Goal: Task Accomplishment & Management: Manage account settings

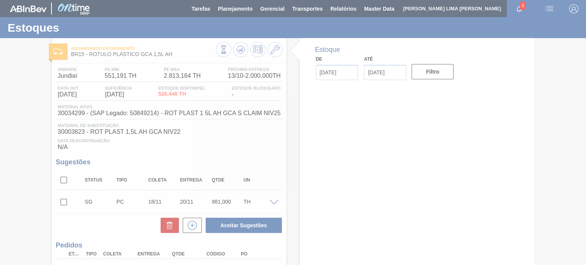
click at [232, 18] on div at bounding box center [293, 132] width 586 height 265
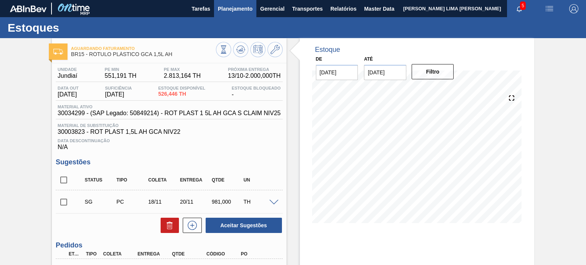
click at [250, 11] on span "Planejamento" at bounding box center [235, 8] width 35 height 9
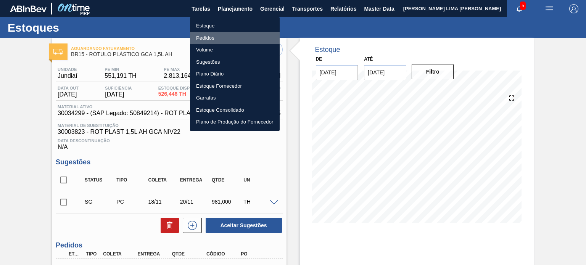
click at [214, 40] on li "Pedidos" at bounding box center [235, 38] width 90 height 12
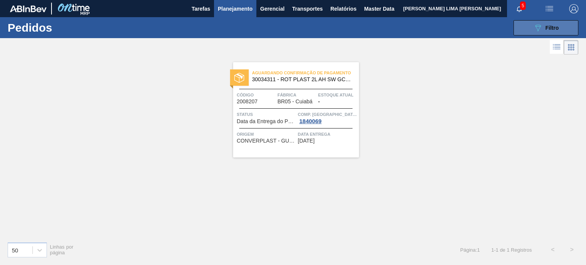
click at [552, 27] on span "Filtro" at bounding box center [551, 28] width 13 height 6
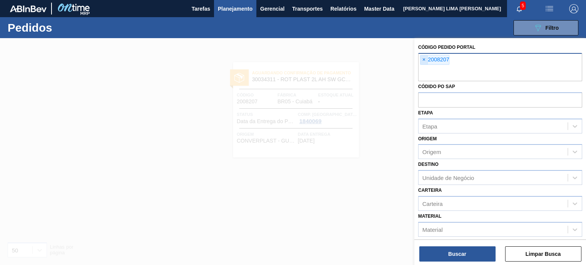
click at [421, 63] on span "×" at bounding box center [423, 59] width 7 height 9
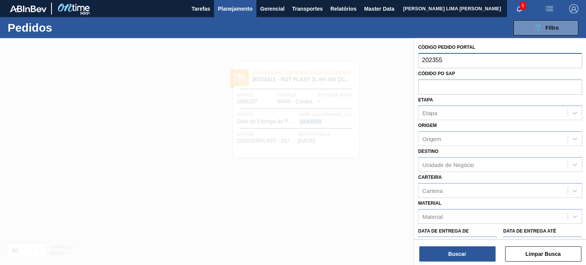
type input "2023557"
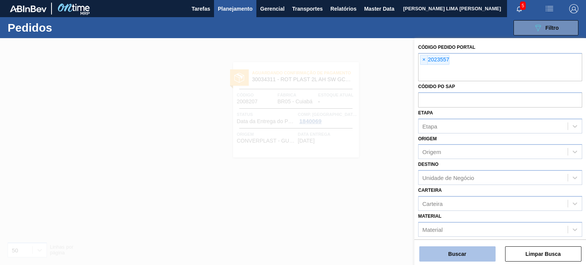
click at [476, 253] on button "Buscar" at bounding box center [457, 253] width 76 height 15
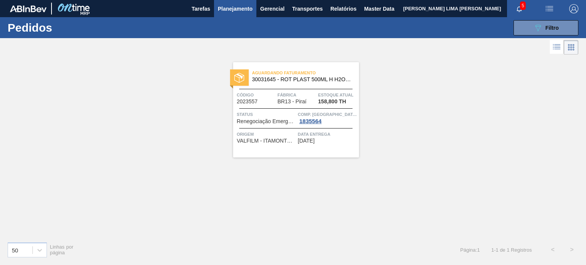
click at [293, 127] on div "Aguardando Faturamento 30031645 - ROT PLAST 500ML H H2OH LIMAO IN211 Código 202…" at bounding box center [296, 109] width 126 height 95
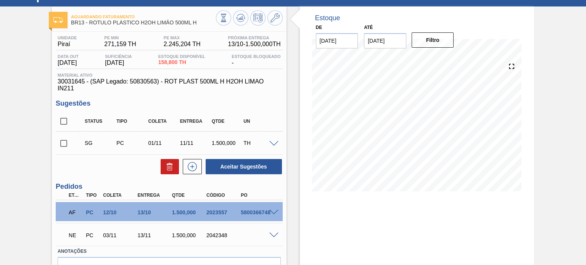
scroll to position [75, 0]
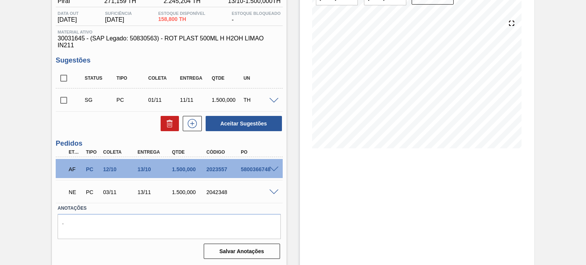
click at [264, 192] on div "NE PC 03/11 13/11 1.500,000 2042348" at bounding box center [167, 191] width 206 height 15
click at [271, 193] on span at bounding box center [273, 193] width 9 height 6
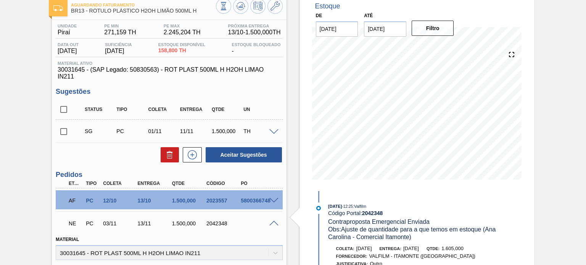
scroll to position [0, 0]
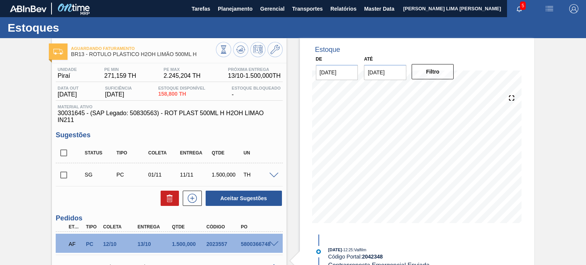
click at [233, 55] on div at bounding box center [249, 50] width 67 height 17
click at [243, 52] on icon at bounding box center [240, 52] width 8 height 4
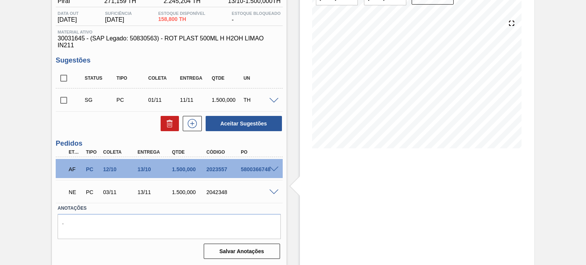
click at [212, 192] on div "2042348" at bounding box center [223, 192] width 38 height 6
copy div "2042348"
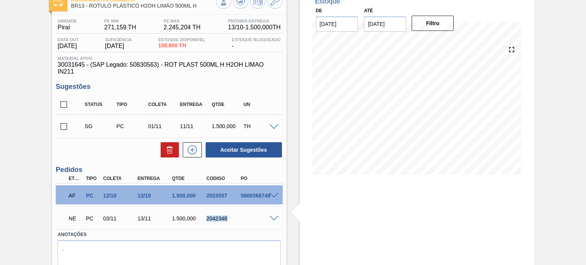
scroll to position [37, 0]
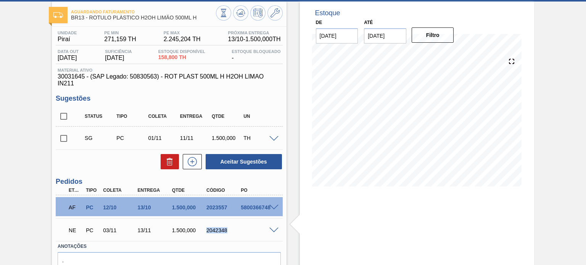
click at [220, 235] on div "NE PC 03/11 13/11 1.500,000 2042348" at bounding box center [167, 229] width 206 height 15
click at [218, 232] on div "2042348" at bounding box center [223, 230] width 38 height 6
copy div "2042348"
drag, startPoint x: 201, startPoint y: 18, endPoint x: 105, endPoint y: 19, distance: 96.1
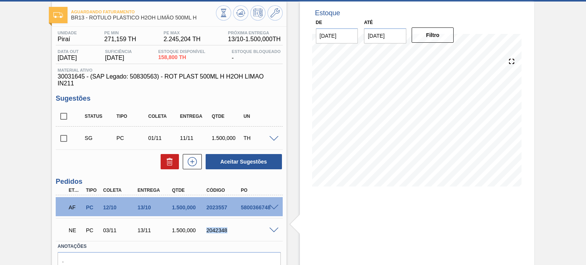
click at [105, 19] on span "BR13 - RÓTULO PLÁSTICO H2OH LIMÃO 500ML H" at bounding box center [143, 18] width 145 height 6
click at [101, 16] on span "BR13 - RÓTULO PLÁSTICO H2OH LIMÃO 500ML H" at bounding box center [143, 18] width 145 height 6
drag, startPoint x: 90, startPoint y: 17, endPoint x: 199, endPoint y: 21, distance: 108.7
click at [199, 21] on div "Aguardando Faturamento BR13 - RÓTULO PLÁSTICO H2OH LIMÃO 500ML H" at bounding box center [143, 14] width 145 height 17
copy span "RÓTULO PLÁSTICO H2OH LIMÃO 500ML H"
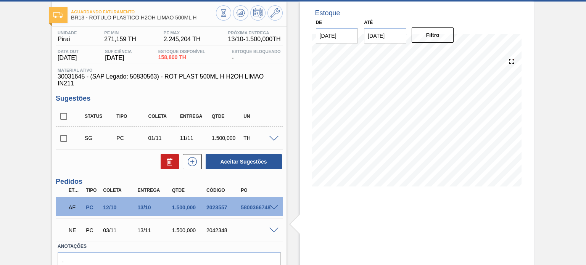
click at [270, 228] on span at bounding box center [273, 231] width 9 height 6
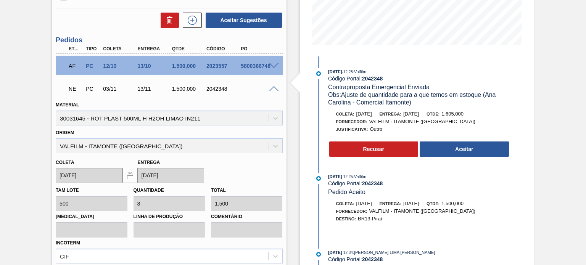
scroll to position [189, 0]
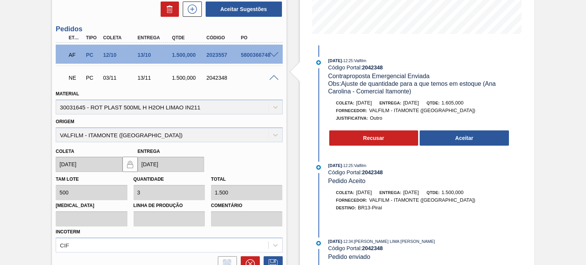
click at [212, 76] on div "2042348" at bounding box center [223, 78] width 38 height 6
click at [278, 72] on div "NE PC 03/11 13/11 1.500,000 2042348" at bounding box center [169, 77] width 227 height 19
click at [284, 63] on div "Unidade Piraí PE MIN 271,159 TH PE MAX 2.245,204 TH Próxima Entrega 13/10 - 1.5…" at bounding box center [169, 103] width 234 height 458
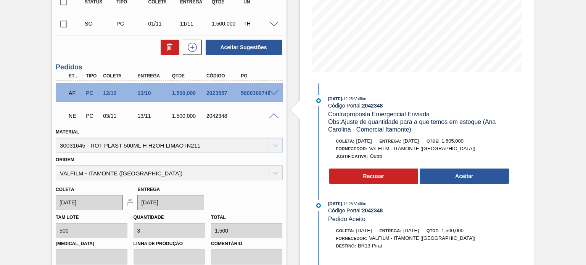
scroll to position [113, 0]
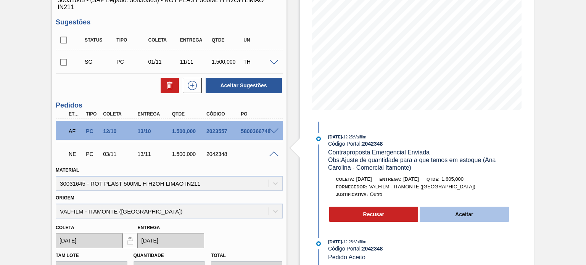
click at [452, 215] on button "Aceitar" at bounding box center [464, 214] width 89 height 15
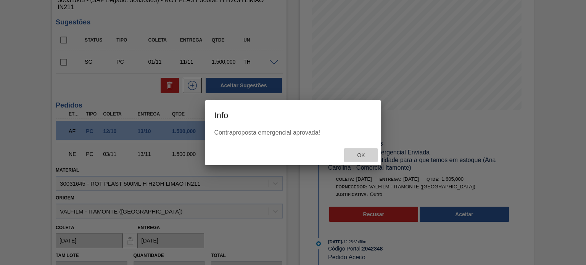
click at [368, 153] on span "Ok" at bounding box center [361, 155] width 20 height 6
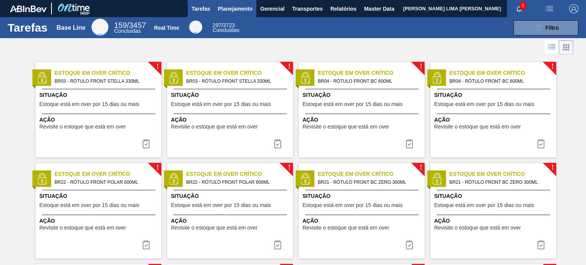
click at [243, 16] on button "Planejamento" at bounding box center [235, 8] width 42 height 17
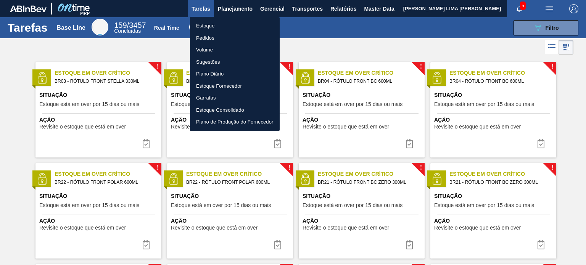
click at [225, 23] on li "Estoque" at bounding box center [235, 26] width 90 height 12
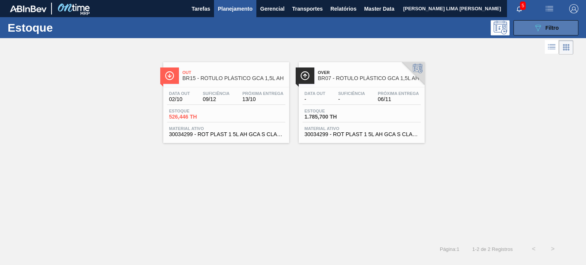
click at [531, 31] on button "089F7B8B-B2A5-4AFE-B5C0-19BA573D28AC Filtro" at bounding box center [545, 27] width 65 height 15
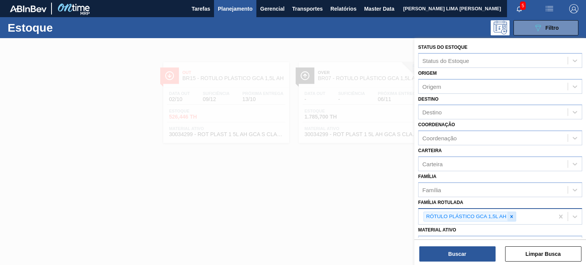
click at [512, 216] on icon at bounding box center [511, 216] width 5 height 5
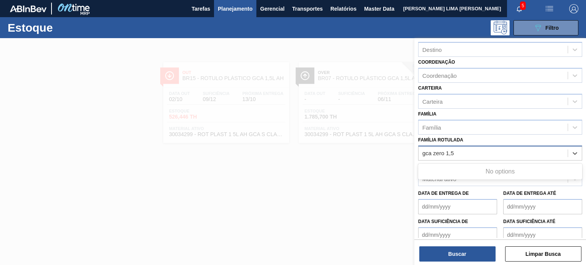
scroll to position [76, 0]
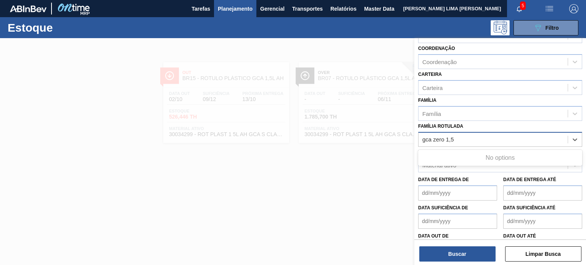
type Rotulada "gca zero 1,5"
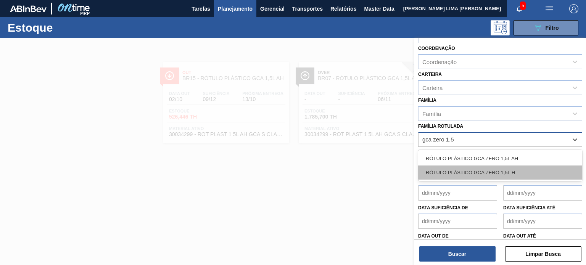
click at [513, 170] on div "RÓTULO PLÁSTICO GCA ZERO 1,5L H" at bounding box center [500, 173] width 164 height 14
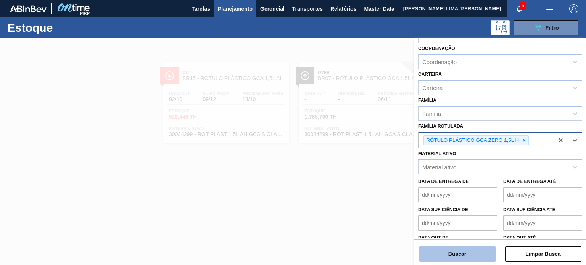
click at [475, 254] on button "Buscar" at bounding box center [457, 253] width 76 height 15
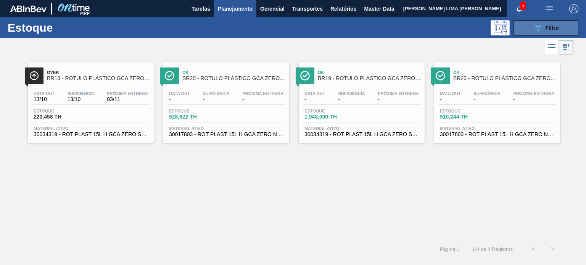
click at [549, 30] on span "Filtro" at bounding box center [551, 28] width 13 height 6
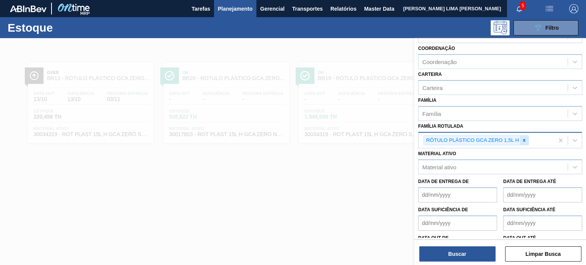
click at [525, 142] on div at bounding box center [524, 141] width 8 height 10
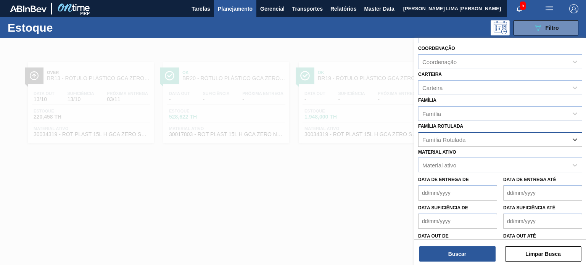
paste Rotulada "RÓTULO PLÁSTICO H2OH LIMÃO 500ML H"
type Rotulada "RÓTULO PLÁSTICO H2OH LIMÃO 500ML H"
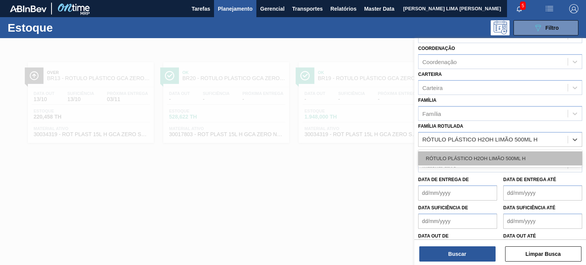
click at [468, 152] on div "RÓTULO PLÁSTICO H2OH LIMÃO 500ML H" at bounding box center [500, 158] width 164 height 14
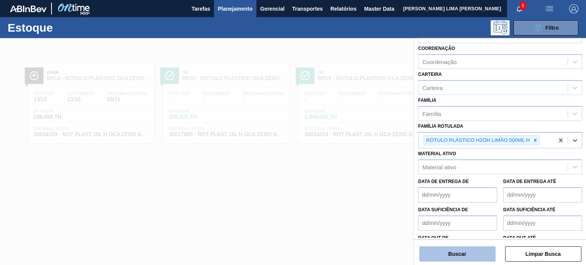
click at [462, 250] on button "Buscar" at bounding box center [457, 253] width 76 height 15
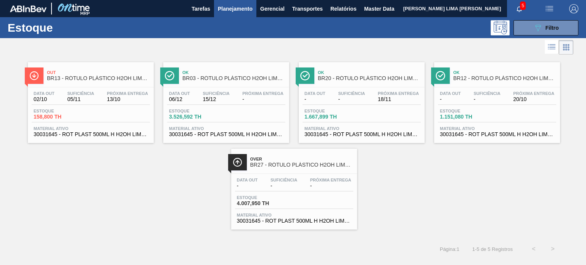
click at [235, 10] on span "Planejamento" at bounding box center [235, 8] width 35 height 9
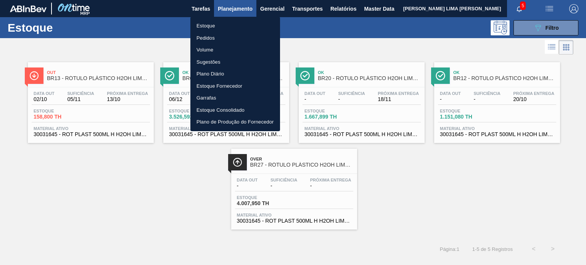
click at [209, 40] on li "Pedidos" at bounding box center [235, 38] width 90 height 12
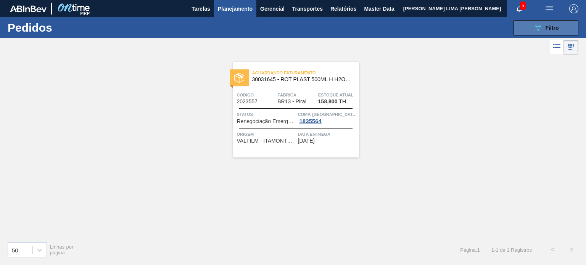
click at [524, 31] on button "089F7B8B-B2A5-4AFE-B5C0-19BA573D28AC Filtro" at bounding box center [545, 27] width 65 height 15
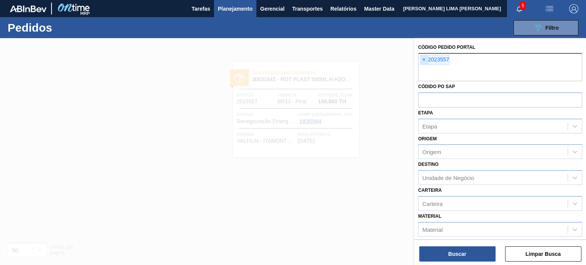
click at [421, 63] on span "×" at bounding box center [423, 59] width 7 height 9
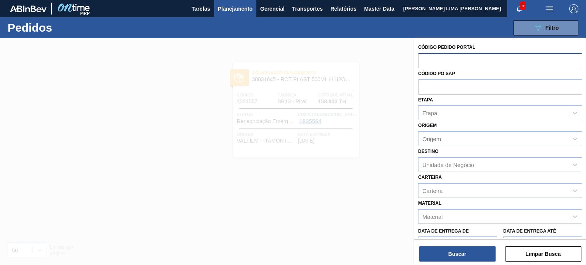
paste input "2032479"
type input "2032479"
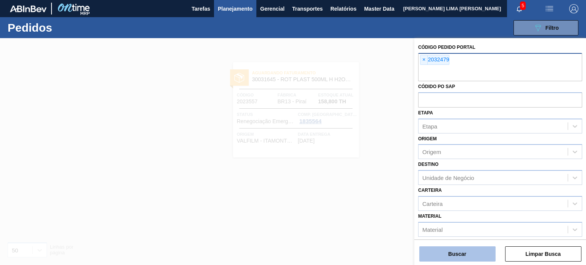
click at [455, 248] on button "Buscar" at bounding box center [457, 253] width 76 height 15
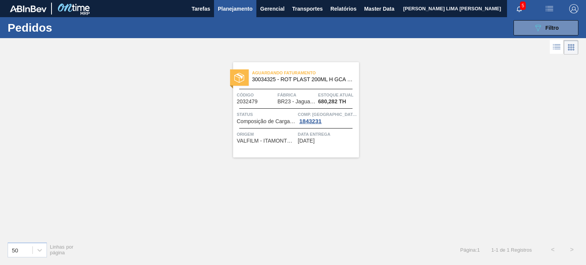
click at [293, 138] on span "VALFILM - ITAMONTE (MG)" at bounding box center [266, 141] width 59 height 6
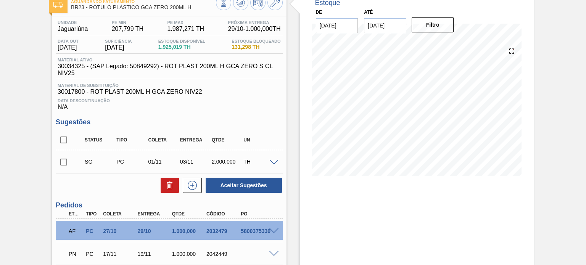
scroll to position [76, 0]
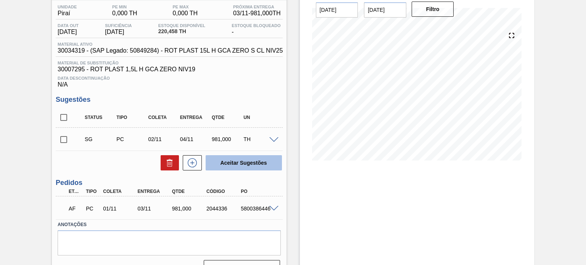
scroll to position [79, 0]
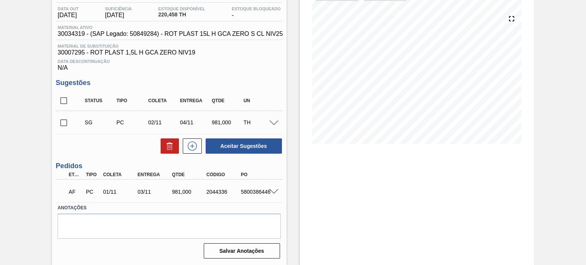
click at [218, 193] on div "2044336" at bounding box center [223, 192] width 38 height 6
copy div "2044336"
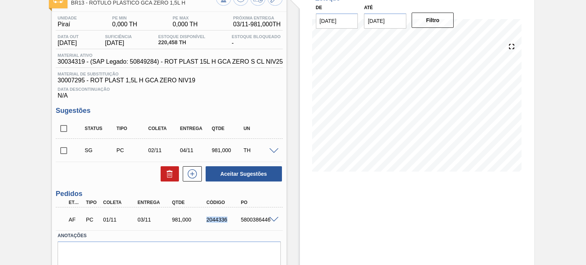
scroll to position [41, 0]
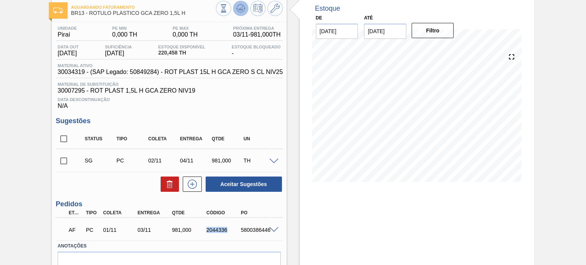
click at [244, 10] on button at bounding box center [240, 8] width 15 height 15
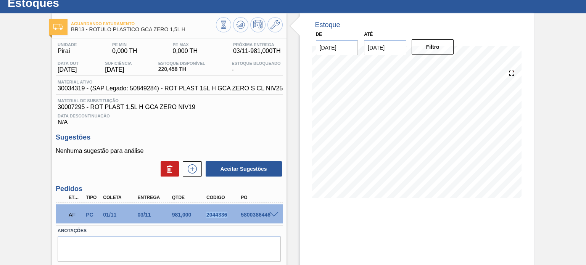
scroll to position [38, 0]
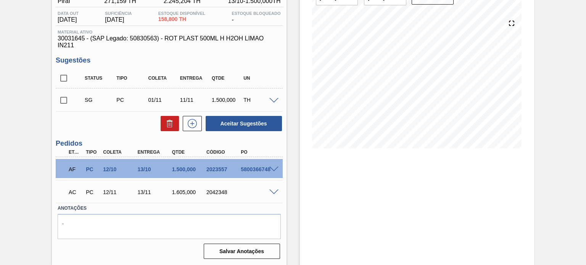
scroll to position [37, 0]
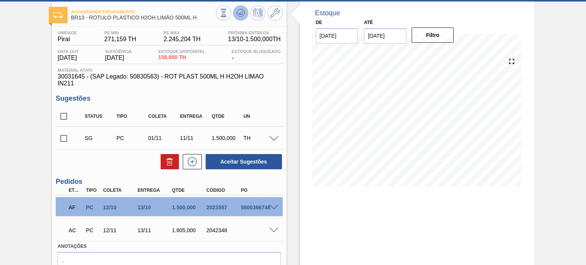
click at [245, 15] on button at bounding box center [240, 12] width 15 height 15
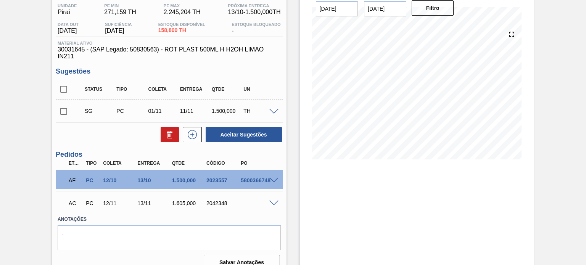
scroll to position [75, 0]
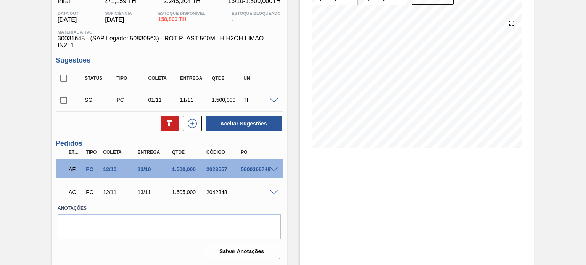
click at [270, 191] on span at bounding box center [273, 193] width 9 height 6
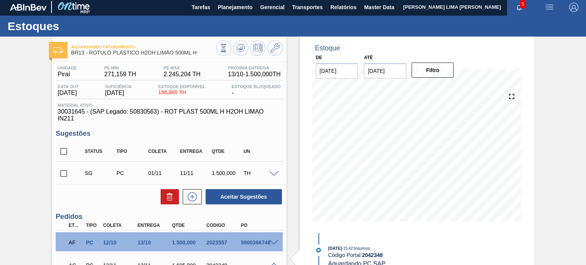
scroll to position [0, 0]
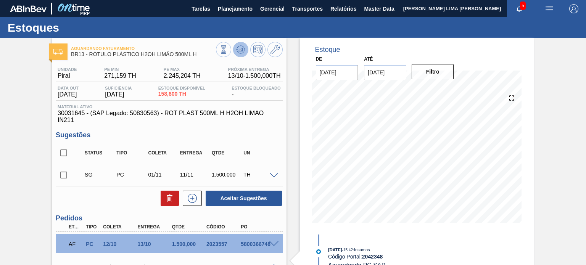
click at [240, 46] on icon at bounding box center [240, 49] width 9 height 9
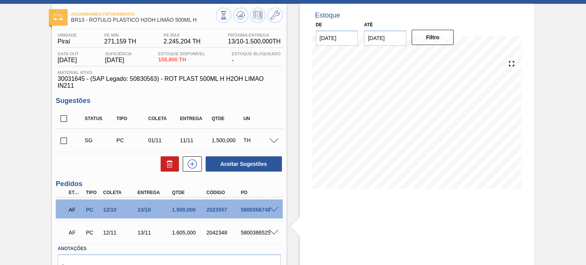
scroll to position [75, 0]
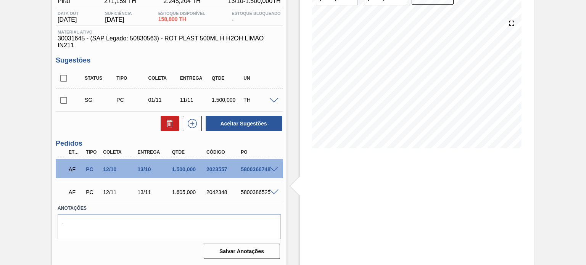
click at [273, 190] on span at bounding box center [273, 193] width 9 height 6
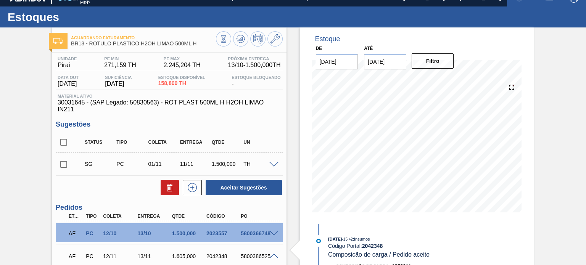
scroll to position [0, 0]
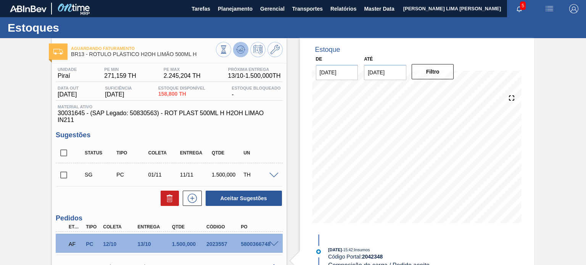
click at [236, 53] on icon at bounding box center [240, 49] width 9 height 9
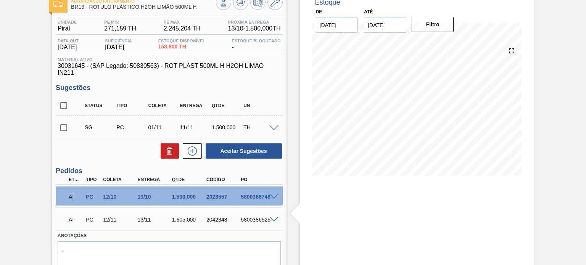
scroll to position [75, 0]
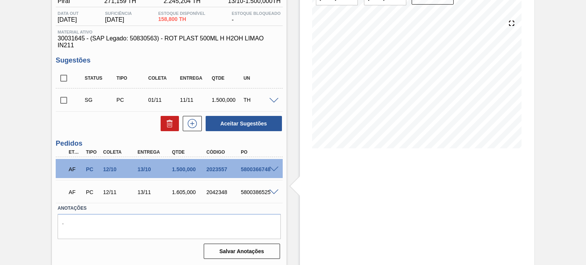
click at [274, 191] on span at bounding box center [273, 193] width 9 height 6
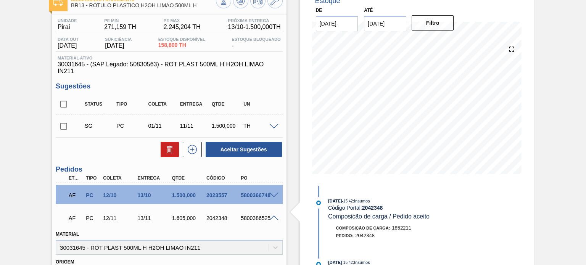
scroll to position [37, 0]
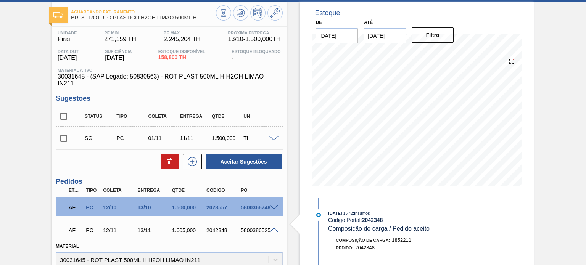
click at [223, 206] on div "2023557" at bounding box center [223, 207] width 38 height 6
click at [278, 192] on div "Etapa Tipo Coleta Entrega Qtde Código PO" at bounding box center [169, 191] width 227 height 10
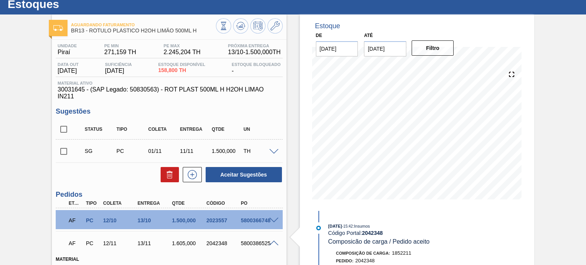
scroll to position [0, 0]
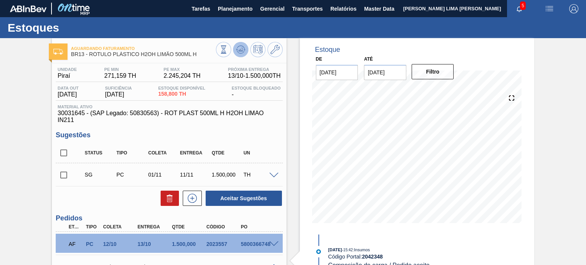
click at [241, 50] on icon at bounding box center [240, 49] width 5 height 3
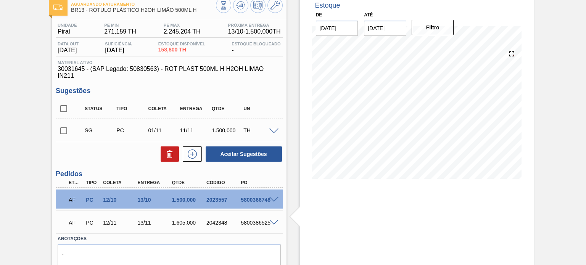
scroll to position [75, 0]
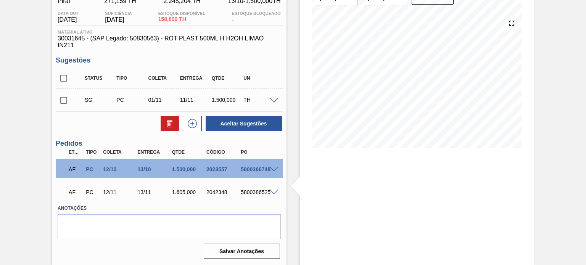
click at [272, 161] on div "AF PC 12/10 13/10 1.500,000 2023557 5800366748" at bounding box center [169, 168] width 227 height 19
click at [274, 169] on span at bounding box center [273, 170] width 9 height 6
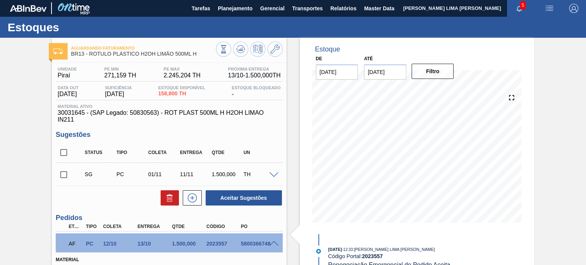
scroll to position [0, 0]
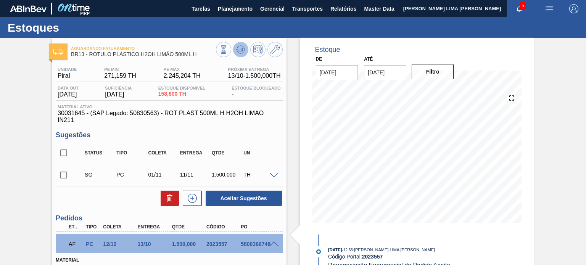
click at [236, 52] on icon at bounding box center [240, 49] width 9 height 9
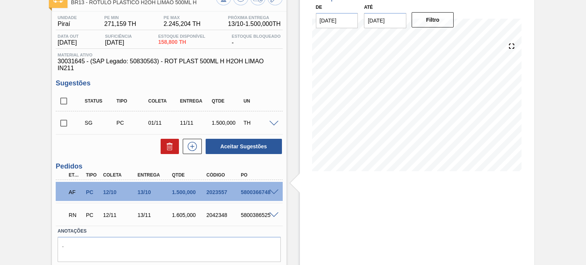
scroll to position [75, 0]
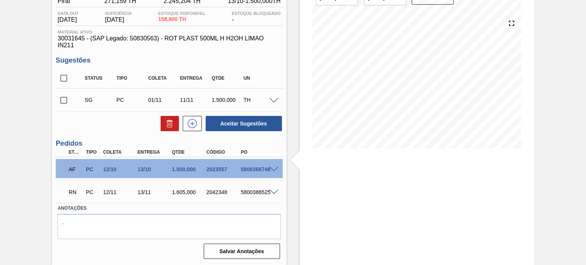
click at [272, 193] on span at bounding box center [273, 193] width 9 height 6
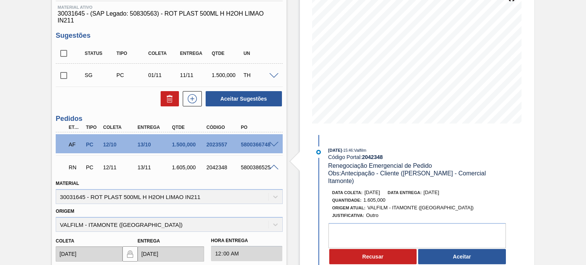
scroll to position [113, 0]
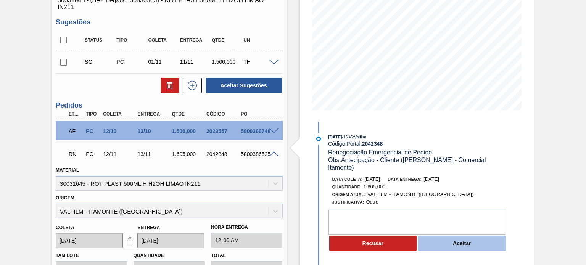
click at [445, 239] on button "Aceitar" at bounding box center [462, 243] width 88 height 15
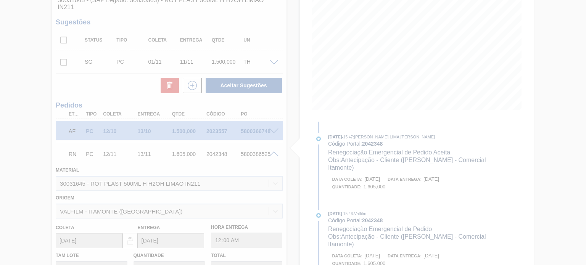
type input "Antecipação - Cliente (Ana Carolina - Comercial Itamonte)"
type input "[DATE]"
type input "03/10/2025"
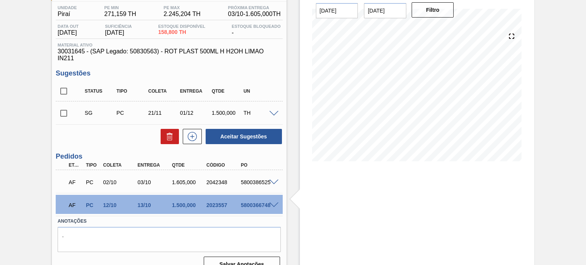
scroll to position [75, 0]
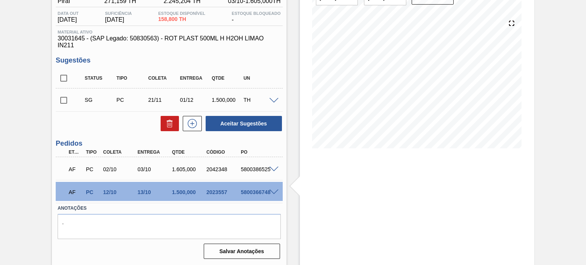
click at [273, 190] on span at bounding box center [273, 193] width 9 height 6
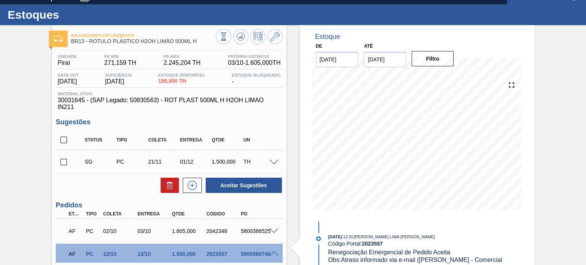
scroll to position [0, 0]
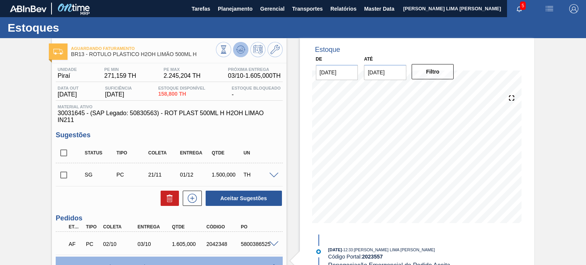
click at [238, 48] on icon at bounding box center [240, 49] width 9 height 9
click at [235, 50] on button at bounding box center [240, 49] width 15 height 15
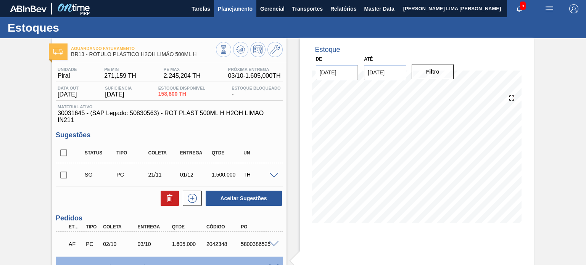
click at [230, 10] on span "Planejamento" at bounding box center [235, 8] width 35 height 9
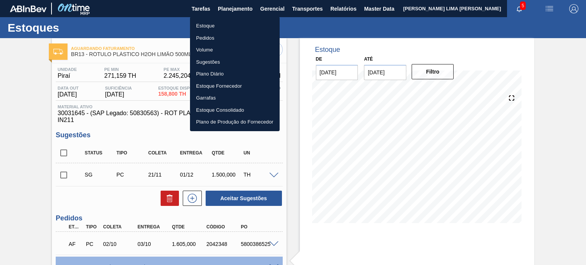
click at [231, 24] on li "Estoque" at bounding box center [235, 26] width 90 height 12
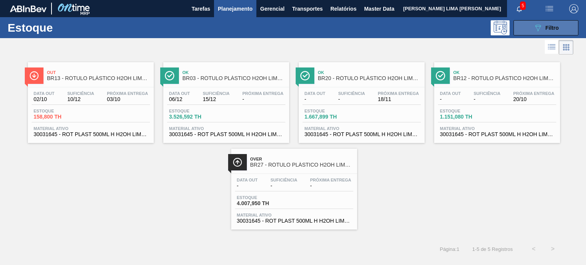
click at [524, 29] on button "089F7B8B-B2A5-4AFE-B5C0-19BA573D28AC Filtro" at bounding box center [545, 27] width 65 height 15
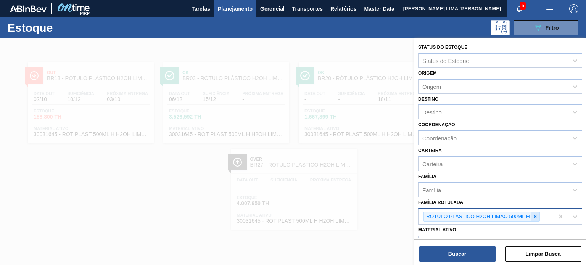
click at [537, 214] on icon at bounding box center [534, 216] width 5 height 5
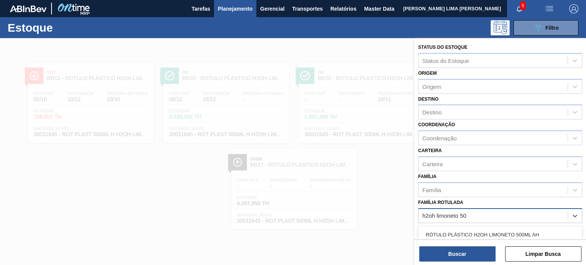
type Rotulada "h2oh limoneto 500"
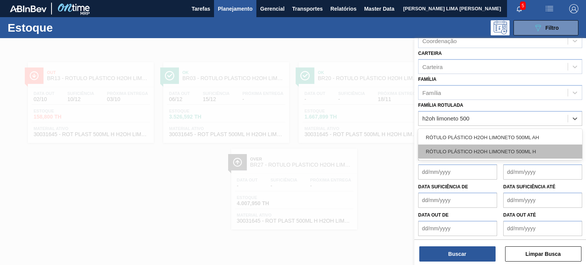
click at [494, 153] on div "RÓTULO PLÁSTICO H2OH LIMONETO 500ML H" at bounding box center [500, 152] width 164 height 14
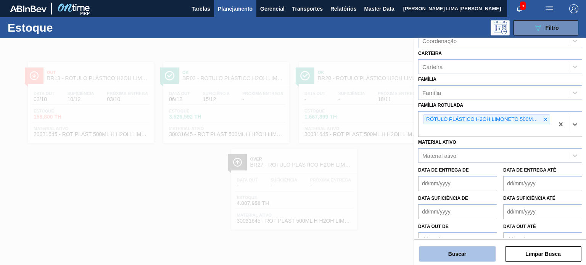
click at [474, 254] on button "Buscar" at bounding box center [457, 253] width 76 height 15
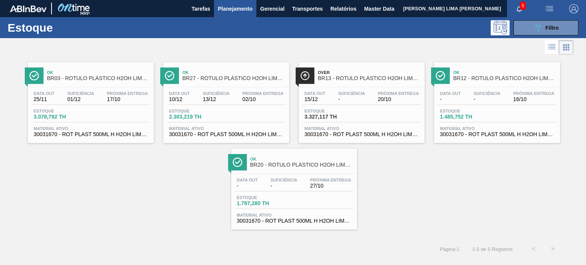
click at [347, 227] on div "Ok BR20 - RÓTULO PLÁSTICO H2OH LIMONETO 500ML H Data out - Suficiência - Próxim…" at bounding box center [294, 189] width 126 height 81
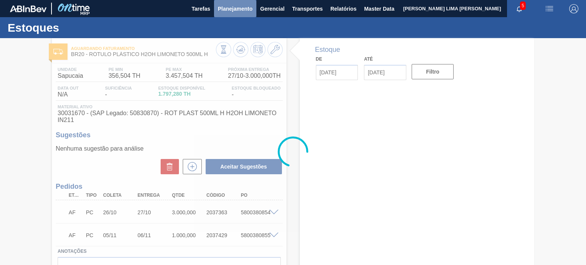
click at [233, 10] on span "Planejamento" at bounding box center [235, 8] width 35 height 9
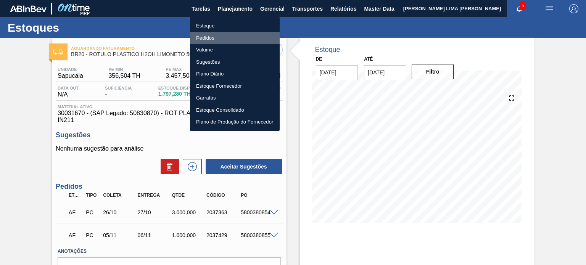
click at [201, 40] on li "Pedidos" at bounding box center [235, 38] width 90 height 12
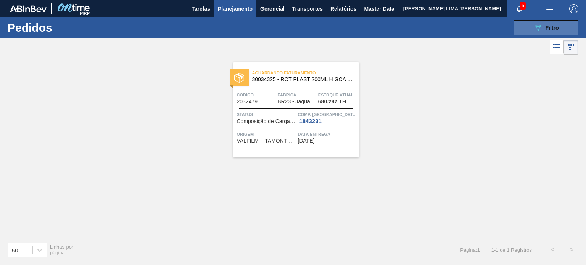
click at [546, 23] on button "089F7B8B-B2A5-4AFE-B5C0-19BA573D28AC Filtro" at bounding box center [545, 27] width 65 height 15
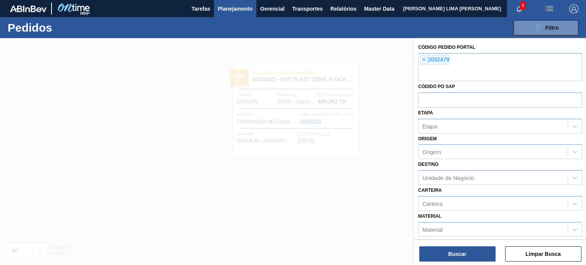
click at [359, 50] on div at bounding box center [293, 170] width 586 height 265
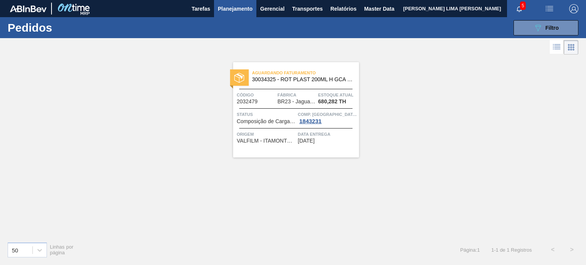
click at [228, 9] on span "Planejamento" at bounding box center [235, 8] width 35 height 9
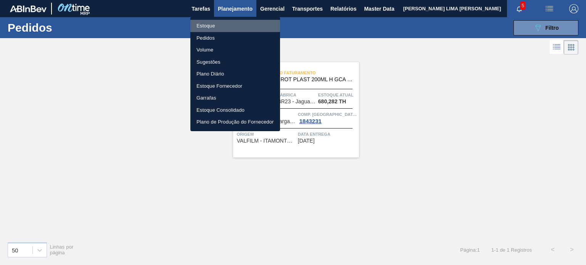
click at [205, 25] on li "Estoque" at bounding box center [235, 26] width 90 height 12
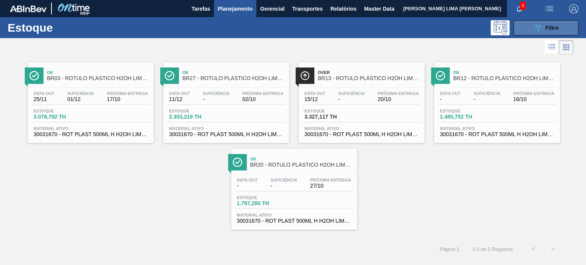
click at [540, 25] on icon "089F7B8B-B2A5-4AFE-B5C0-19BA573D28AC" at bounding box center [537, 27] width 9 height 9
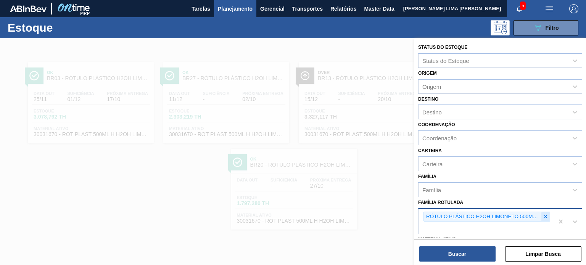
click at [544, 216] on icon at bounding box center [545, 216] width 3 height 3
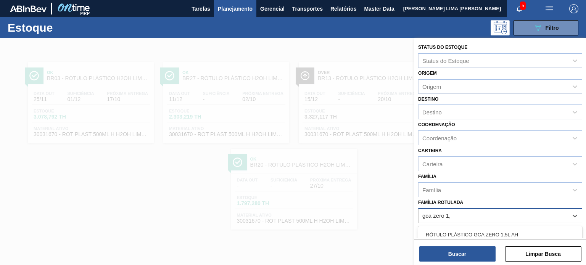
type Rotulada "gca zero 1,5"
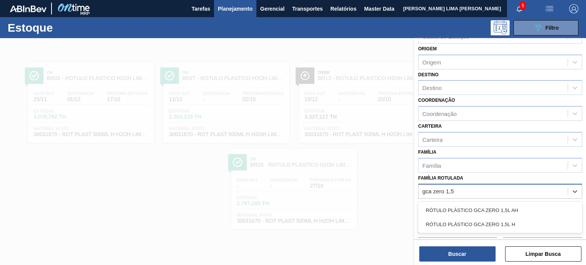
scroll to position [38, 0]
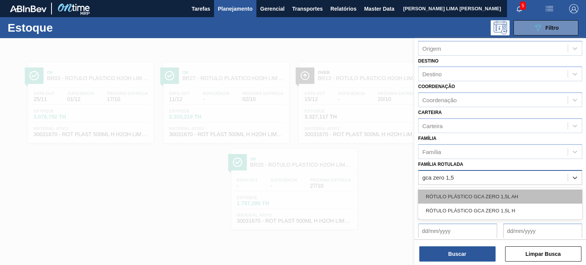
click at [483, 193] on div "RÓTULO PLÁSTICO GCA ZERO 1,5L AH" at bounding box center [500, 197] width 164 height 14
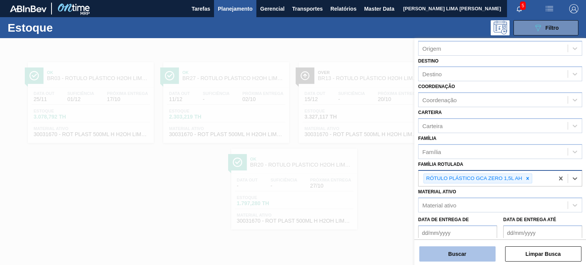
click at [476, 251] on button "Buscar" at bounding box center [457, 253] width 76 height 15
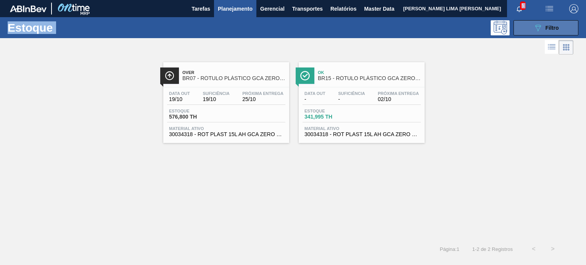
click at [518, 19] on main "Tarefas Planejamento Gerencial Transportes Relatórios Master Data MATHEUS FARIA…" at bounding box center [293, 132] width 586 height 265
click at [519, 20] on button "089F7B8B-B2A5-4AFE-B5C0-19BA573D28AC Filtro" at bounding box center [545, 27] width 65 height 15
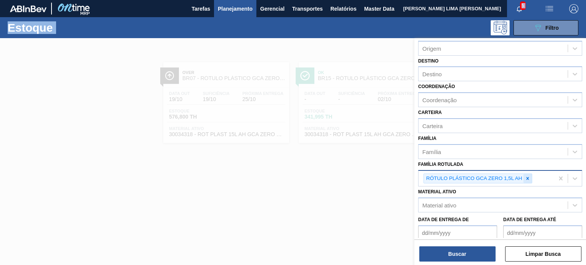
click at [529, 180] on div at bounding box center [527, 179] width 8 height 10
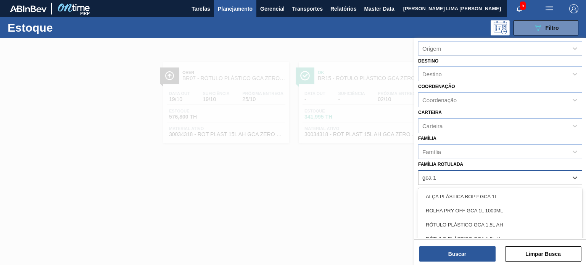
type Rotulada "gca 1,5"
drag, startPoint x: 528, startPoint y: 190, endPoint x: 510, endPoint y: 209, distance: 25.9
click at [528, 190] on div "RÓTULO PLÁSTICO GCA 1,5L AH" at bounding box center [500, 197] width 164 height 14
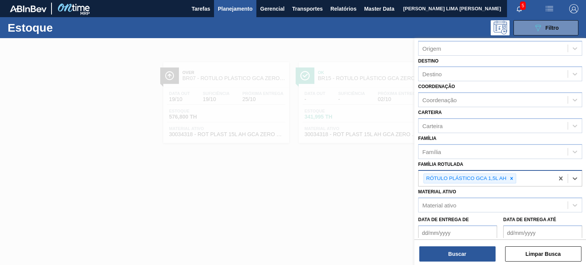
click at [483, 244] on div "Buscar Limpar Busca" at bounding box center [500, 249] width 172 height 21
click at [479, 252] on button "Buscar" at bounding box center [457, 253] width 76 height 15
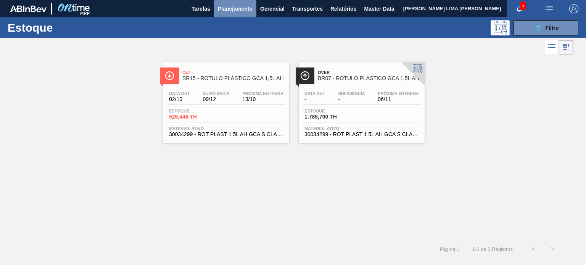
click at [234, 6] on span "Planejamento" at bounding box center [235, 8] width 35 height 9
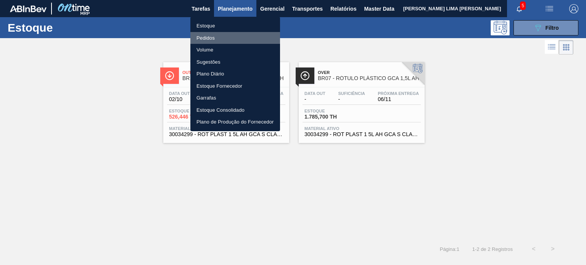
drag, startPoint x: 219, startPoint y: 38, endPoint x: 206, endPoint y: 27, distance: 16.7
click at [219, 38] on li "Pedidos" at bounding box center [235, 38] width 90 height 12
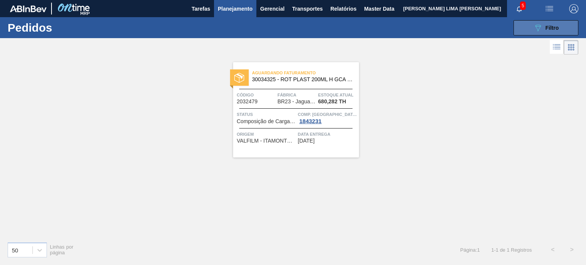
click at [526, 30] on button "089F7B8B-B2A5-4AFE-B5C0-19BA573D28AC Filtro" at bounding box center [545, 27] width 65 height 15
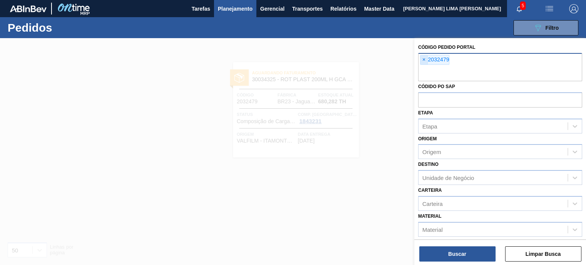
click at [423, 62] on span "×" at bounding box center [423, 59] width 7 height 9
paste input "2044336"
type input "2044336"
click at [423, 62] on span "×" at bounding box center [423, 59] width 7 height 9
click at [453, 258] on button "Buscar" at bounding box center [457, 253] width 76 height 15
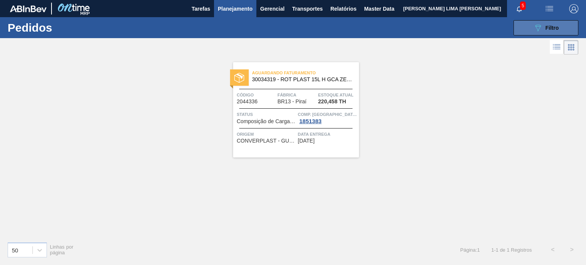
click at [545, 27] on div "089F7B8B-B2A5-4AFE-B5C0-19BA573D28AC Filtro" at bounding box center [546, 27] width 26 height 9
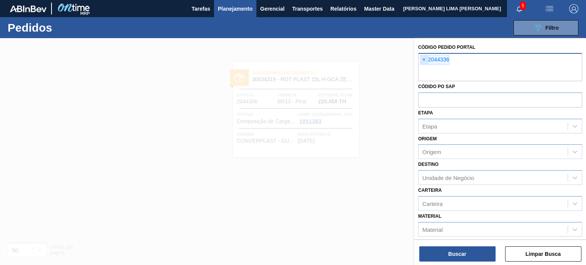
click at [424, 56] on span "×" at bounding box center [423, 59] width 7 height 9
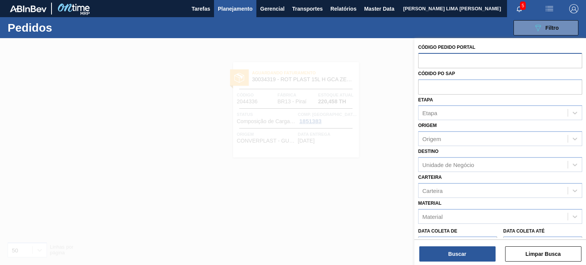
paste input "2044357"
type input "2044357"
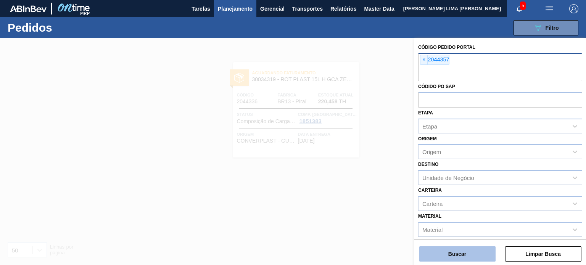
click at [464, 259] on button "Buscar" at bounding box center [457, 253] width 76 height 15
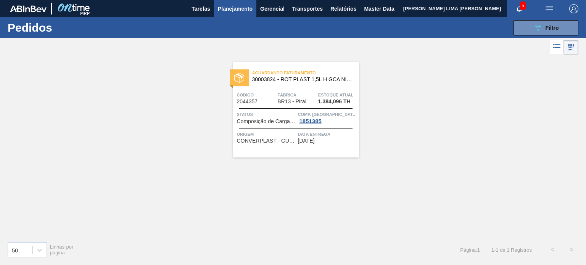
drag, startPoint x: 323, startPoint y: 108, endPoint x: 180, endPoint y: 90, distance: 144.5
click at [180, 90] on div "Aguardando Faturamento 30003824 - ROT PLAST 1,5L H GCA NIV22 Código 2044357 Fáb…" at bounding box center [293, 145] width 586 height 179
click at [536, 33] on button "089F7B8B-B2A5-4AFE-B5C0-19BA573D28AC Filtro" at bounding box center [545, 27] width 65 height 15
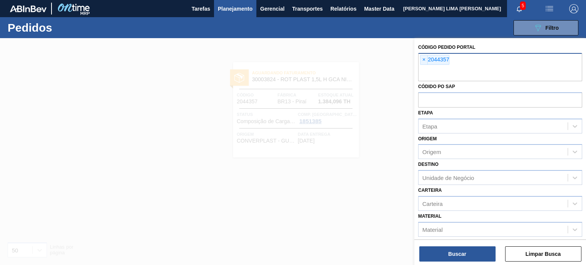
click at [429, 58] on div "× 2044357" at bounding box center [434, 60] width 29 height 10
click at [421, 59] on span "×" at bounding box center [423, 59] width 7 height 9
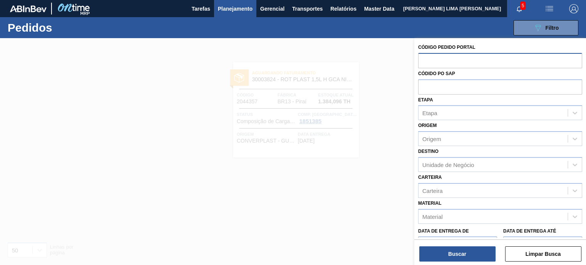
paste input "2044357"
type input "2044357"
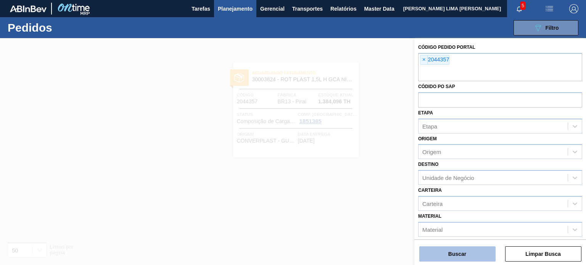
click at [482, 248] on button "Buscar" at bounding box center [457, 253] width 76 height 15
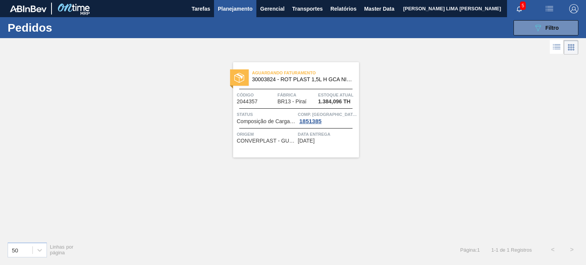
click at [223, 9] on span "Planejamento" at bounding box center [235, 8] width 35 height 9
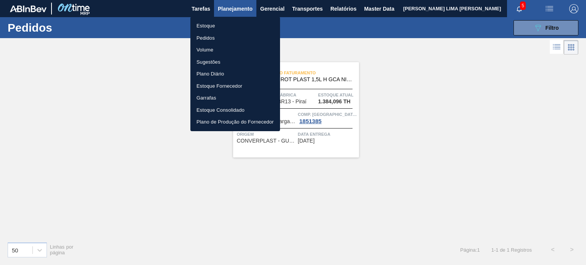
click at [210, 25] on li "Estoque" at bounding box center [235, 26] width 90 height 12
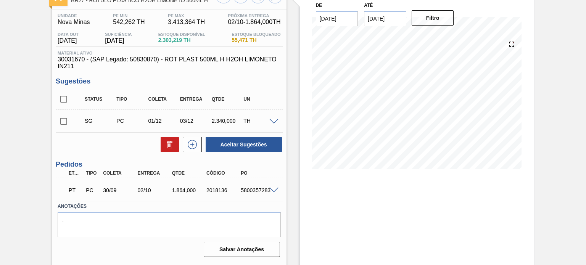
scroll to position [63, 0]
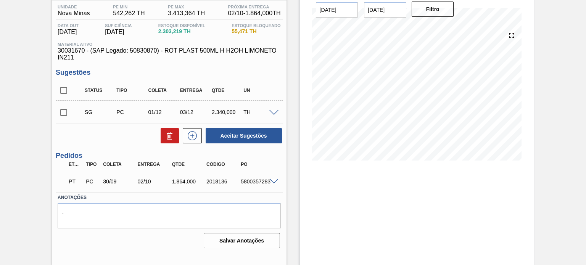
click at [273, 181] on span at bounding box center [273, 182] width 9 height 6
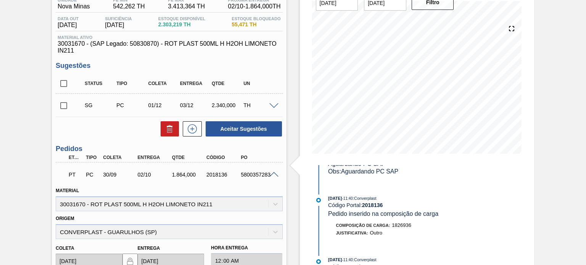
scroll to position [38, 0]
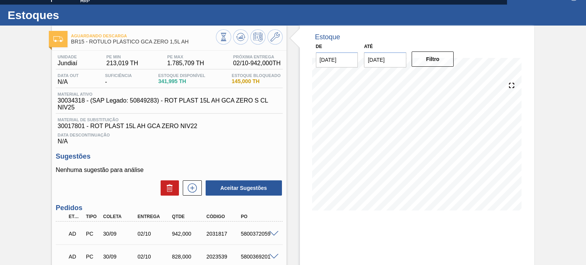
scroll to position [2, 0]
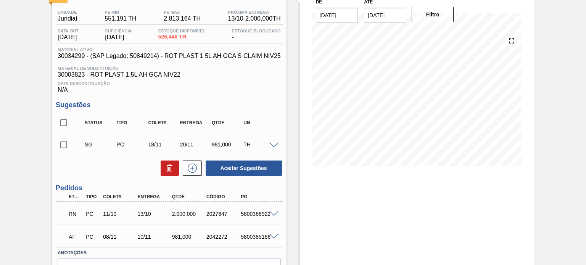
scroll to position [76, 0]
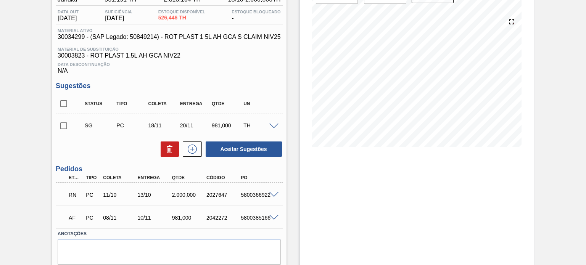
click at [272, 196] on span at bounding box center [273, 195] width 9 height 6
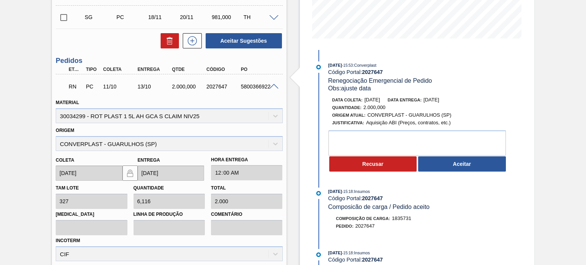
scroll to position [191, 0]
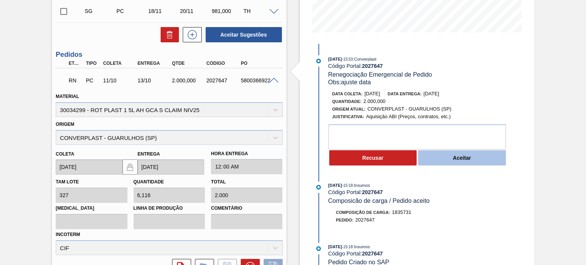
click at [458, 163] on button "Aceitar" at bounding box center [462, 157] width 88 height 15
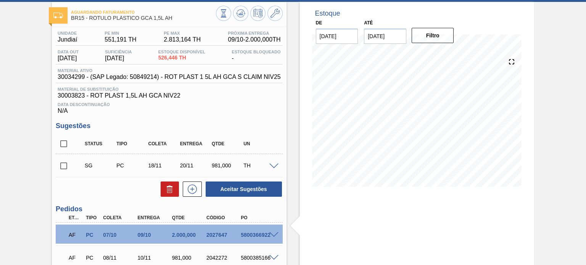
scroll to position [0, 0]
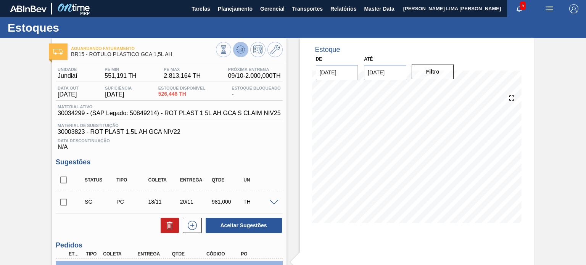
click at [240, 50] on icon at bounding box center [240, 50] width 1 height 2
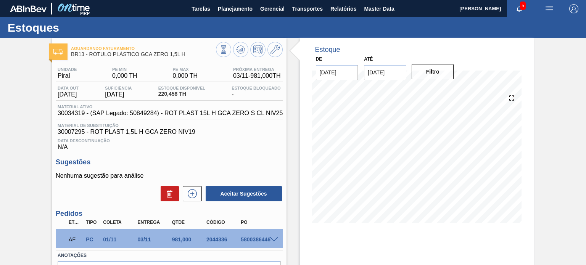
click at [301, 155] on div "Estoque De [DATE] Até [DATE] Filtro 02/10 Projeção de Estoque 133.794 [DOMAIN_N…" at bounding box center [417, 136] width 234 height 196
click at [284, 127] on div "Unidade Piraí PE MIN 0,000 TH PE MAX 0,000 TH Próxima Entrega 03/11 - 1.635,000…" at bounding box center [169, 186] width 234 height 246
click at [278, 141] on span "Data Descontinuação" at bounding box center [169, 140] width 223 height 5
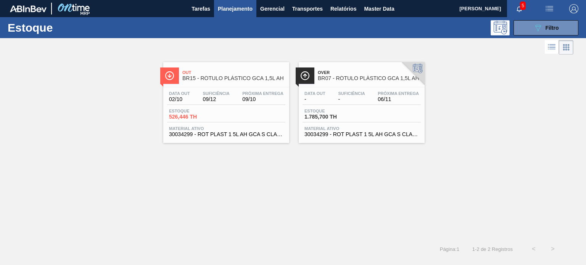
click at [406, 175] on div "Out BR15 - RÓTULO PLÁSTICO GCA 1,5L AH Data [DATE] Suficiência 09/12 Próxima En…" at bounding box center [293, 147] width 586 height 183
click at [545, 38] on div at bounding box center [286, 47] width 573 height 18
click at [540, 35] on button "089F7B8B-B2A5-4AFE-B5C0-19BA573D28AC Filtro" at bounding box center [545, 27] width 65 height 15
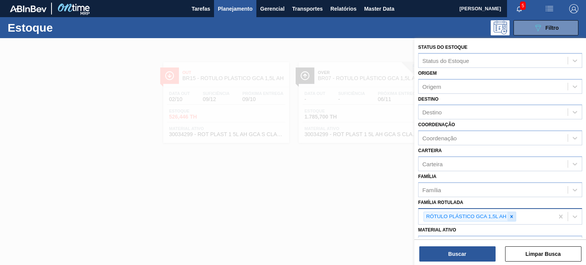
click at [511, 212] on div at bounding box center [511, 217] width 8 height 10
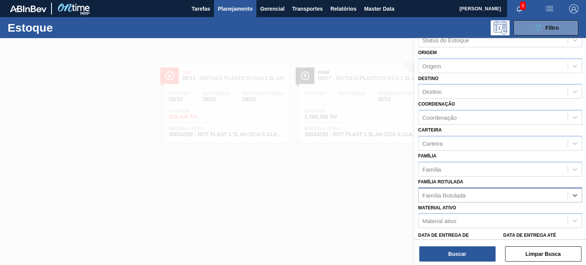
scroll to position [76, 0]
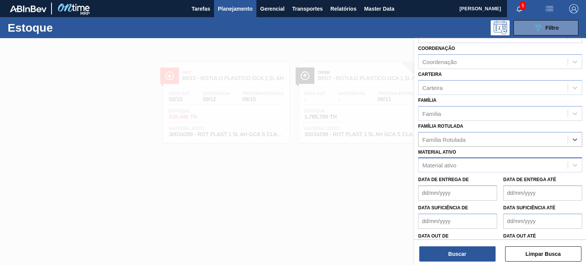
click at [466, 169] on div "Material ativo" at bounding box center [500, 165] width 164 height 15
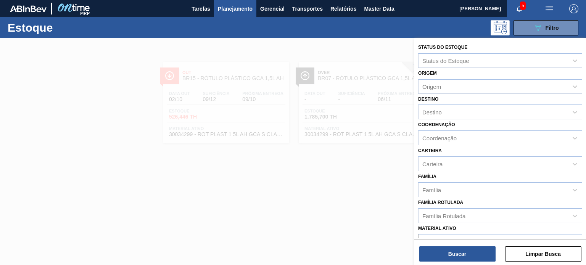
scroll to position [38, 0]
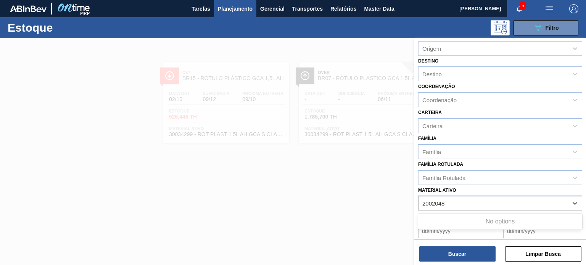
click at [430, 200] on ativo "2002048" at bounding box center [433, 203] width 23 height 6
type ativo "20002048"
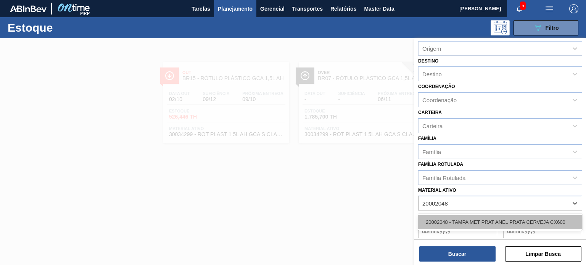
click at [469, 218] on div "20002048 - TAMPA MET PRAT ANEL PRATA CERVEJA CX600" at bounding box center [500, 222] width 164 height 14
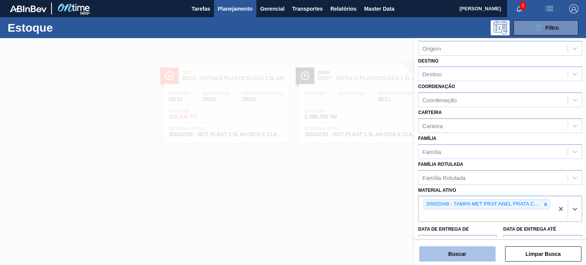
click at [476, 251] on button "Buscar" at bounding box center [457, 253] width 76 height 15
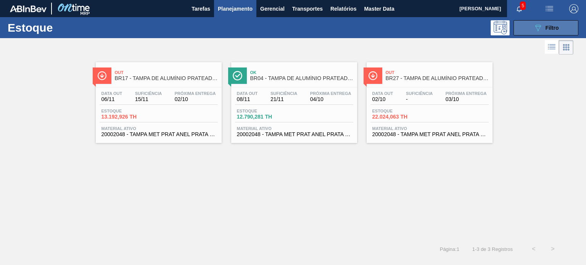
drag, startPoint x: 547, startPoint y: 26, endPoint x: 543, endPoint y: 29, distance: 4.6
click at [546, 26] on span "Filtro" at bounding box center [551, 28] width 13 height 6
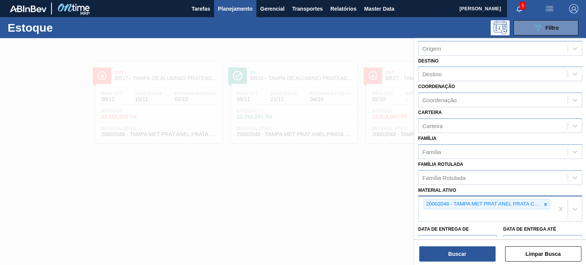
click at [548, 203] on div at bounding box center [545, 204] width 8 height 10
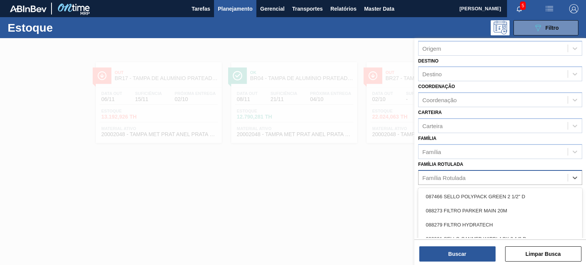
click at [488, 174] on div "Família Rotulada" at bounding box center [492, 177] width 149 height 11
paste Rotulada "TAMPA DE ALUMÍNIO PRATEADA BALL CDL"
type Rotulada "TAMPA DE ALUMÍNIO PRATEADA BALL CDL"
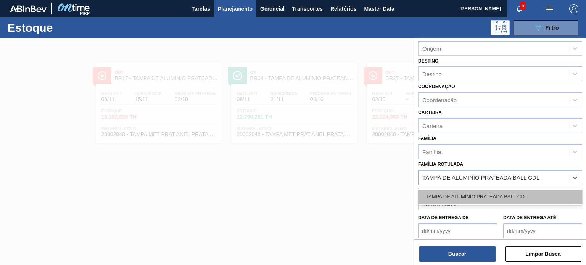
click at [482, 194] on div "TAMPA DE ALUMÍNIO PRATEADA BALL CDL" at bounding box center [500, 197] width 164 height 14
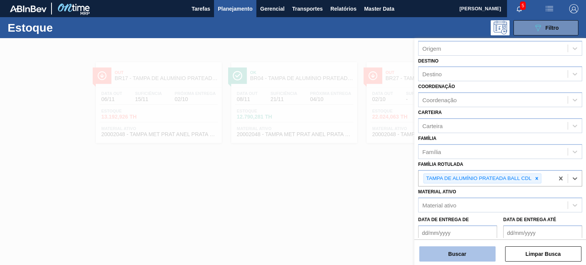
click at [467, 252] on button "Buscar" at bounding box center [457, 253] width 76 height 15
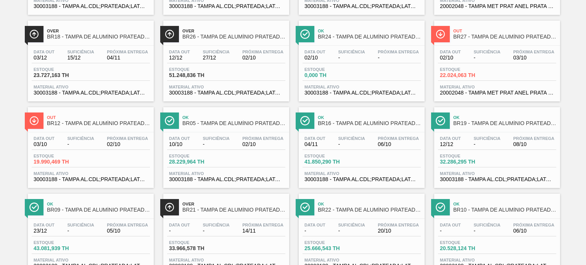
scroll to position [252, 0]
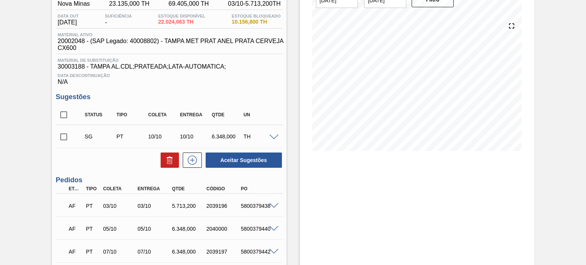
scroll to position [76, 0]
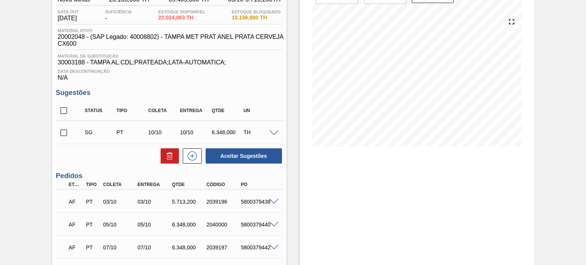
click at [270, 197] on div "AF PT 03/10 03/10 5.713,[PHONE_NUMBER] 5800379438" at bounding box center [169, 200] width 227 height 19
click at [275, 133] on span at bounding box center [273, 133] width 9 height 6
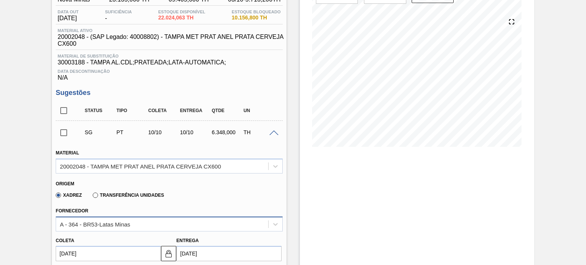
click at [255, 221] on div "A - 364 - BR53-Latas Minas" at bounding box center [162, 224] width 212 height 11
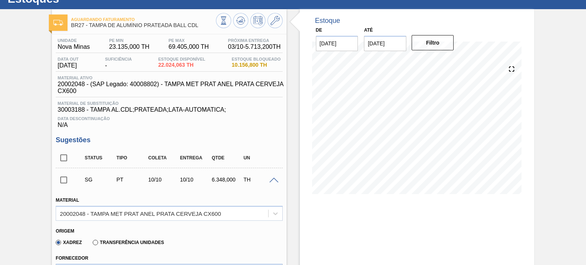
scroll to position [0, 0]
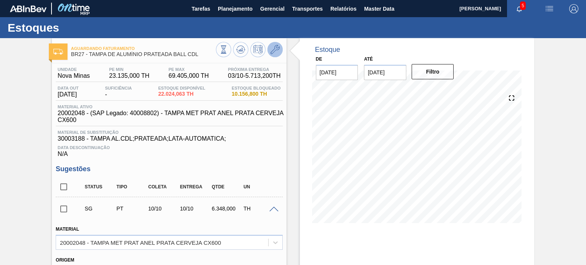
click at [273, 54] on span at bounding box center [274, 49] width 9 height 9
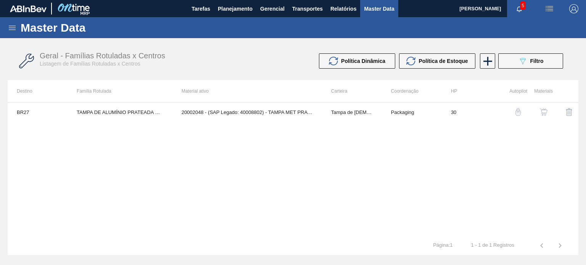
click at [548, 112] on div "button" at bounding box center [543, 112] width 9 height 8
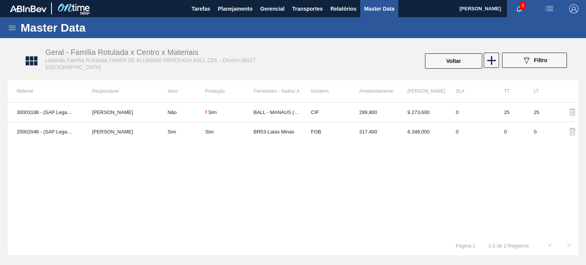
drag, startPoint x: 508, startPoint y: 156, endPoint x: 506, endPoint y: 153, distance: 4.1
click at [508, 156] on div "30003188 - (SAP Legado: 50140953) - TAMPA AL.CDL;PRATEADA;LATA-AUTOMATICA; Beat…" at bounding box center [293, 169] width 571 height 134
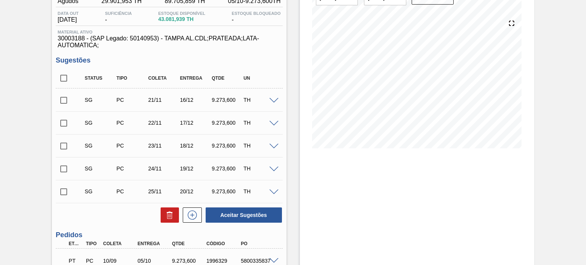
scroll to position [76, 0]
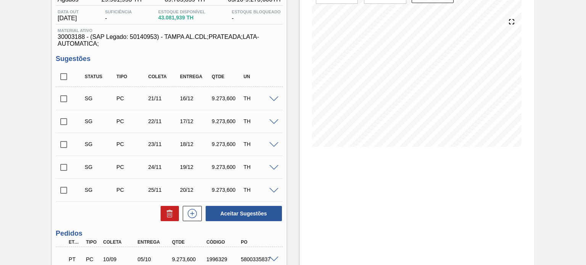
click at [273, 98] on span at bounding box center [273, 99] width 9 height 6
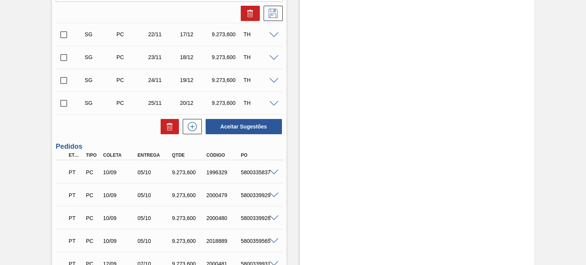
scroll to position [496, 0]
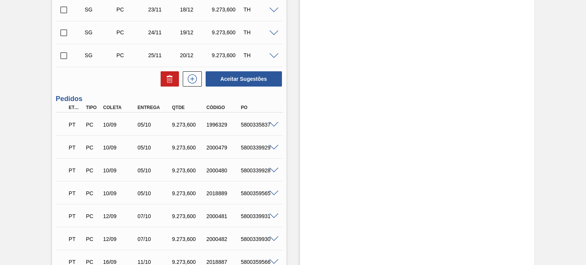
click at [269, 120] on div "PT PC 10/09 05/10 9.273,600 1996329 5800335837" at bounding box center [167, 123] width 206 height 15
click at [270, 123] on span at bounding box center [273, 125] width 9 height 6
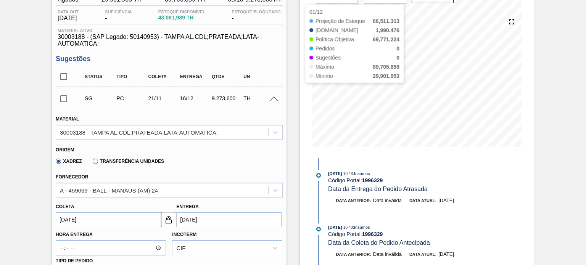
scroll to position [0, 0]
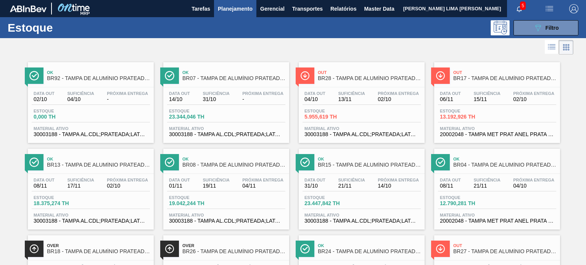
scroll to position [38, 0]
click at [533, 33] on button "089F7B8B-B2A5-4AFE-B5C0-19BA573D28AC Filtro" at bounding box center [545, 27] width 65 height 15
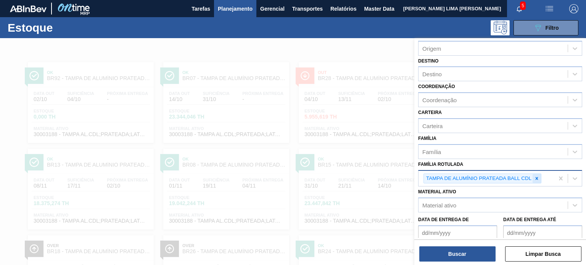
click at [533, 176] on div at bounding box center [536, 179] width 8 height 10
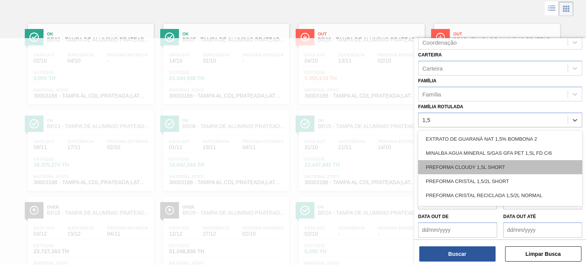
scroll to position [97, 0]
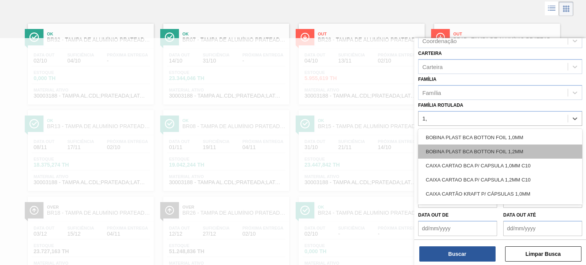
type Rotulada "1"
type Rotulada "1.5"
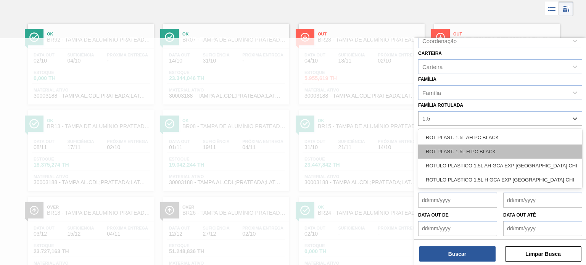
click at [498, 154] on div "ROT PLAST. 1.5L H PC BLACK" at bounding box center [500, 152] width 164 height 14
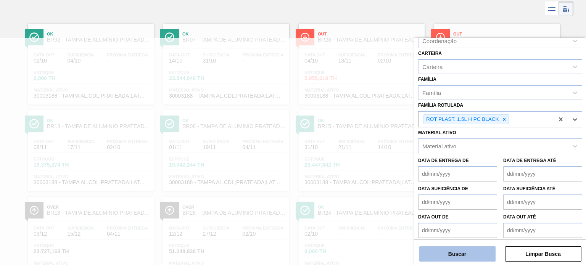
click at [485, 250] on button "Buscar" at bounding box center [457, 253] width 76 height 15
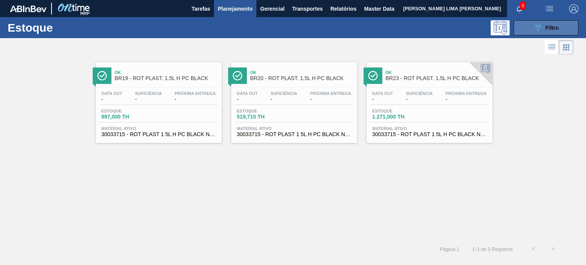
click at [532, 24] on button "089F7B8B-B2A5-4AFE-B5C0-19BA573D28AC Filtro" at bounding box center [545, 27] width 65 height 15
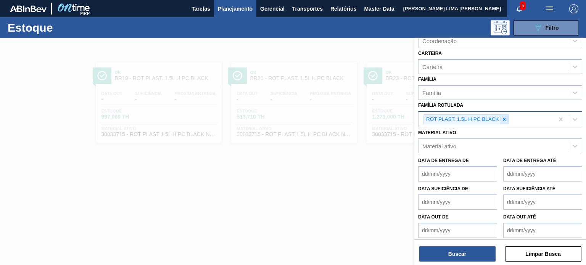
click at [504, 115] on div at bounding box center [504, 120] width 8 height 10
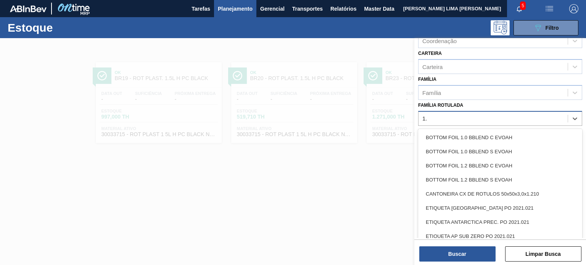
type Rotulada "1.5"
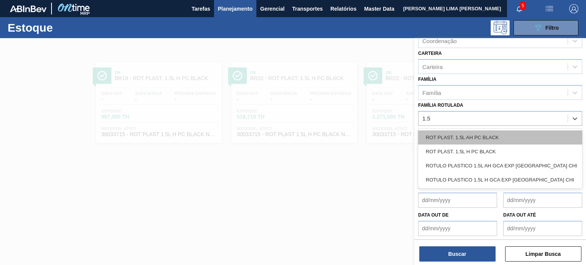
click at [495, 138] on div "ROT PLAST. 1.5L AH PC BLACK" at bounding box center [500, 137] width 164 height 14
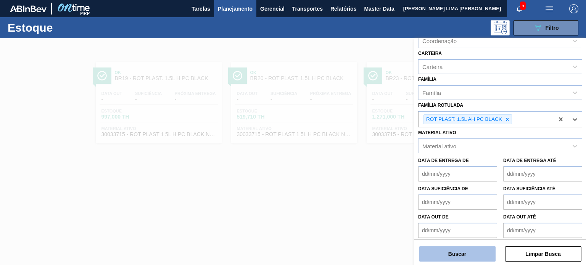
click at [493, 251] on button "Buscar" at bounding box center [457, 253] width 76 height 15
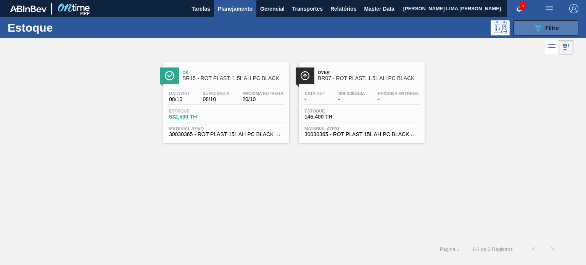
click at [551, 31] on span "Filtro" at bounding box center [551, 28] width 13 height 6
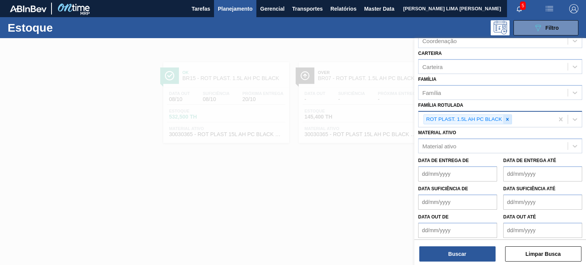
click at [506, 119] on icon at bounding box center [507, 119] width 5 height 5
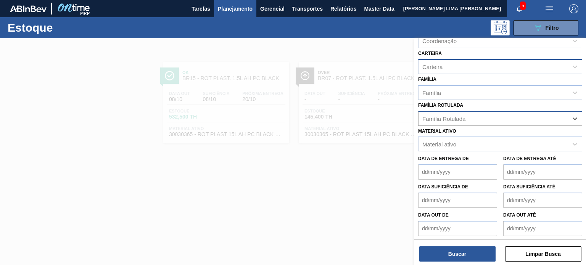
click at [456, 68] on div "Carteira" at bounding box center [492, 66] width 149 height 11
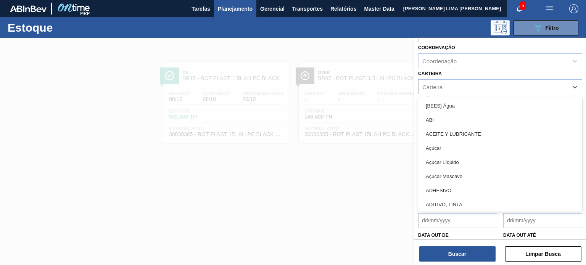
scroll to position [59, 0]
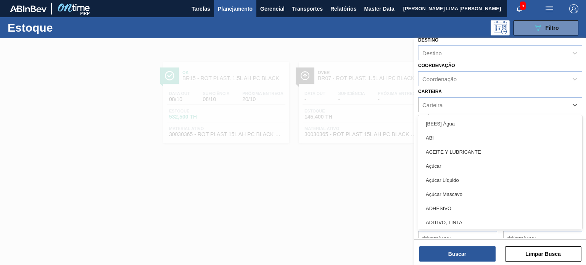
click at [452, 88] on div "Carteira option [BEES] Água focused, 1 of 101. 101 results available. Use Up an…" at bounding box center [500, 99] width 164 height 26
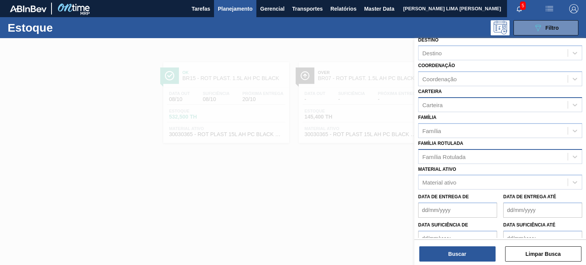
click at [447, 103] on div "Carteira" at bounding box center [492, 104] width 149 height 11
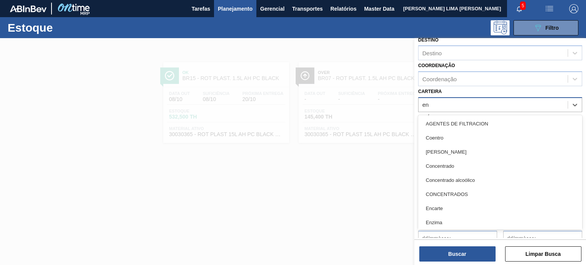
type input "enz"
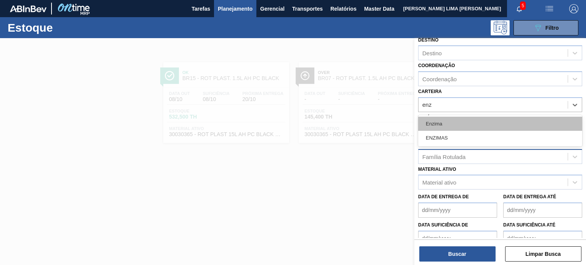
click at [445, 122] on div "Enzima" at bounding box center [500, 124] width 164 height 14
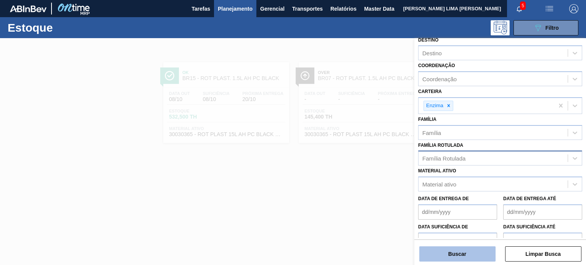
click at [454, 248] on button "Buscar" at bounding box center [457, 253] width 76 height 15
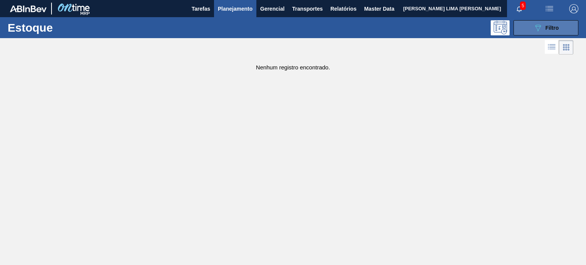
click at [546, 34] on button "089F7B8B-B2A5-4AFE-B5C0-19BA573D28AC Filtro" at bounding box center [545, 27] width 65 height 15
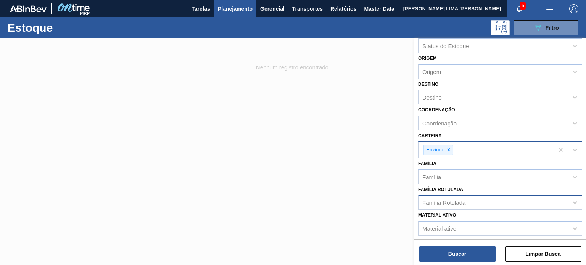
scroll to position [0, 0]
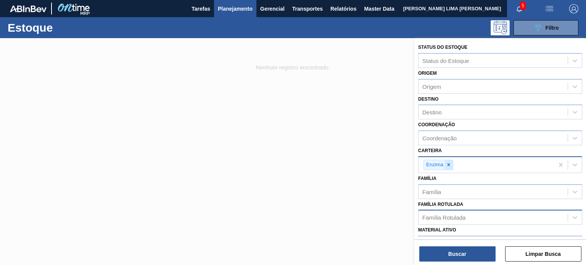
click at [446, 166] on icon at bounding box center [448, 164] width 5 height 5
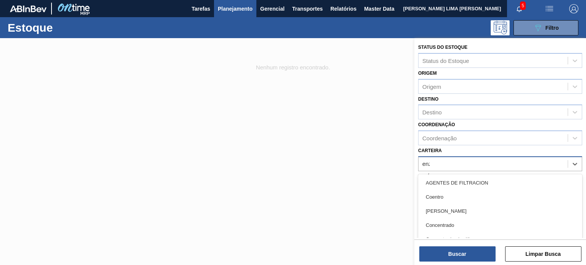
type input "enzi"
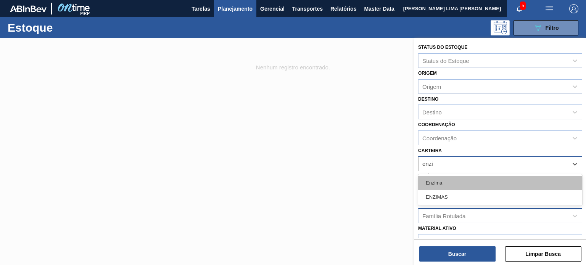
click at [445, 188] on div "Enzima" at bounding box center [500, 183] width 164 height 14
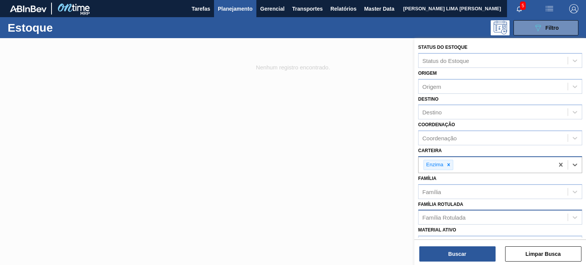
click at [447, 166] on icon at bounding box center [448, 164] width 5 height 5
type input "enzimas"
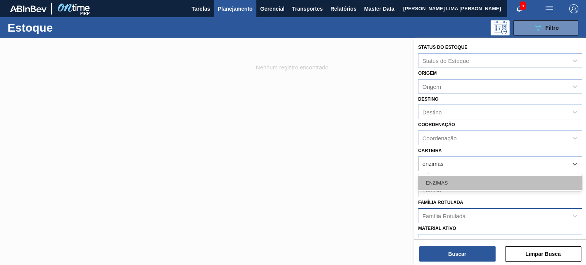
click at [437, 180] on div "ENZIMAS" at bounding box center [500, 183] width 164 height 14
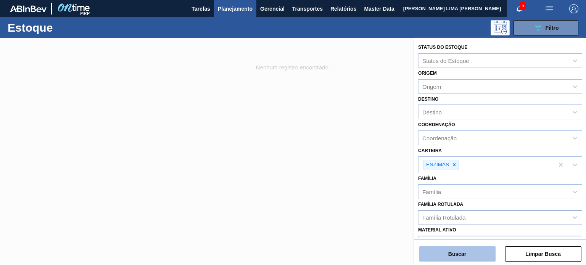
click at [469, 251] on button "Buscar" at bounding box center [457, 253] width 76 height 15
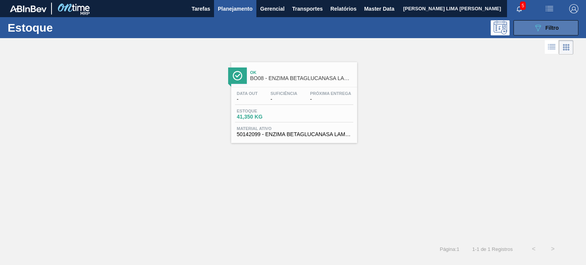
click at [528, 27] on button "089F7B8B-B2A5-4AFE-B5C0-19BA573D28AC Filtro" at bounding box center [545, 27] width 65 height 15
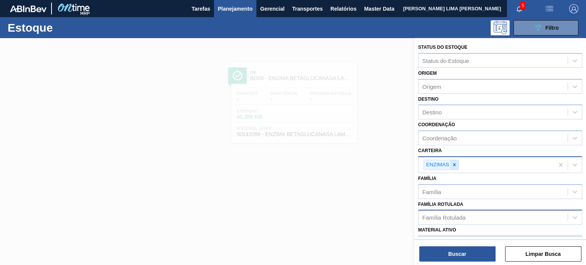
click at [455, 162] on icon at bounding box center [454, 164] width 5 height 5
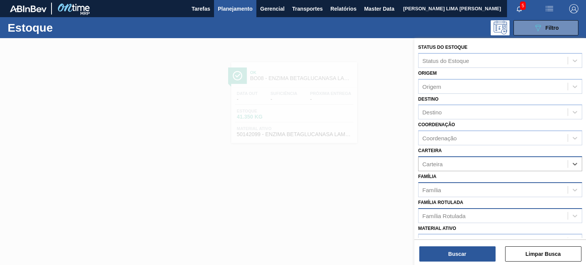
click at [447, 186] on div "Família" at bounding box center [492, 189] width 149 height 11
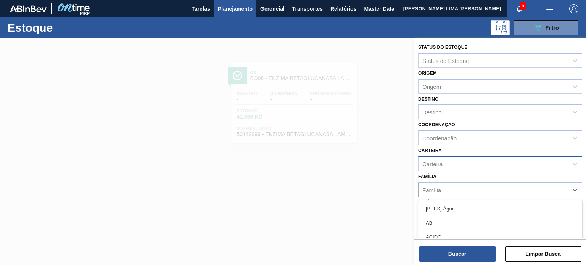
click at [442, 167] on div "Carteira" at bounding box center [492, 163] width 149 height 11
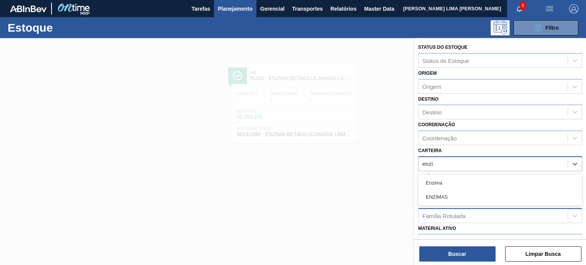
type input "enzim"
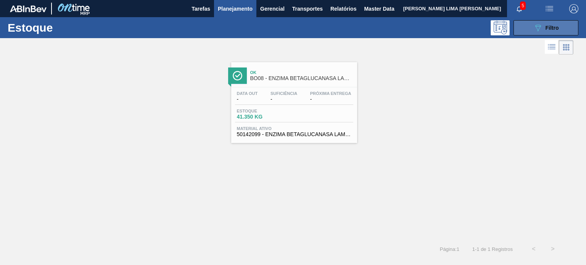
click at [533, 33] on button "089F7B8B-B2A5-4AFE-B5C0-19BA573D28AC Filtro" at bounding box center [545, 27] width 65 height 15
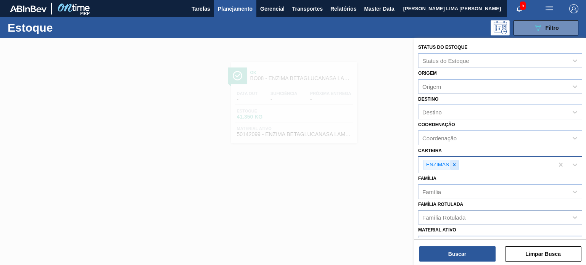
click at [452, 161] on div at bounding box center [454, 165] width 8 height 10
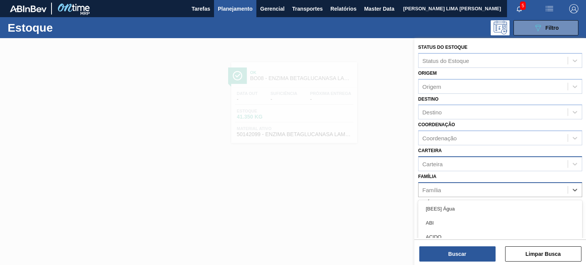
click at [444, 185] on div "Família" at bounding box center [492, 189] width 149 height 11
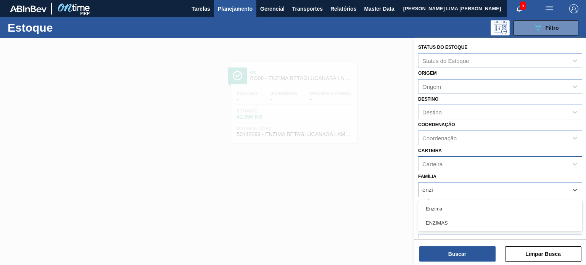
type input "enzi"
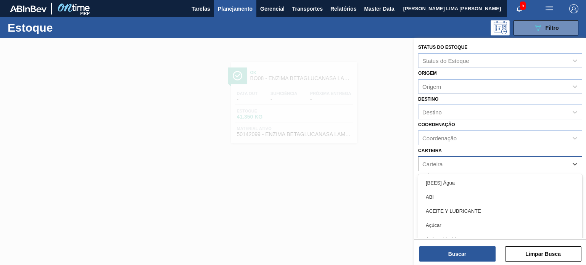
click at [442, 167] on div "Carteira" at bounding box center [492, 163] width 149 height 11
type input "quí"
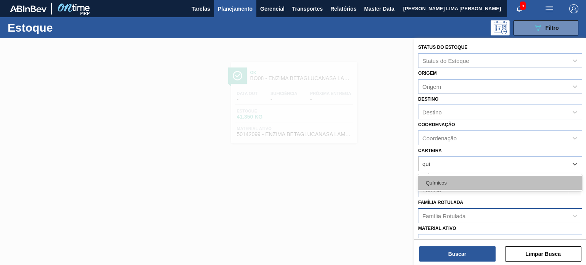
click at [441, 177] on div "Químicos" at bounding box center [500, 183] width 164 height 14
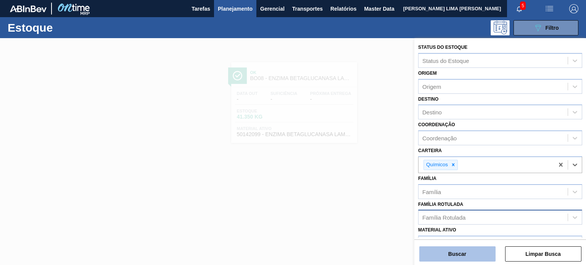
click at [457, 251] on button "Buscar" at bounding box center [457, 253] width 76 height 15
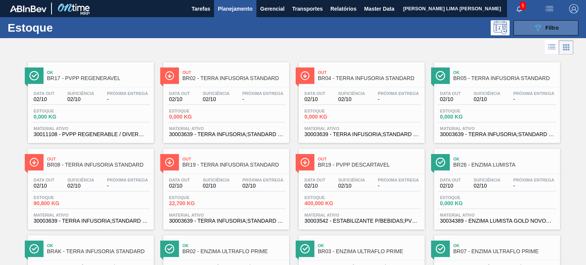
click at [535, 23] on icon "089F7B8B-B2A5-4AFE-B5C0-19BA573D28AC" at bounding box center [537, 27] width 9 height 9
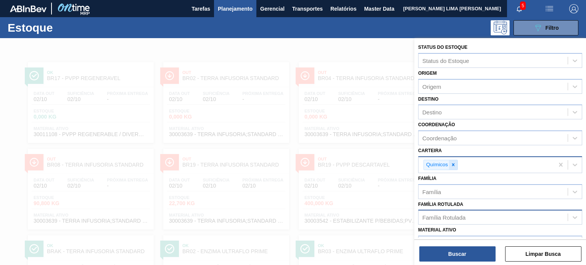
click at [452, 160] on div at bounding box center [453, 165] width 8 height 10
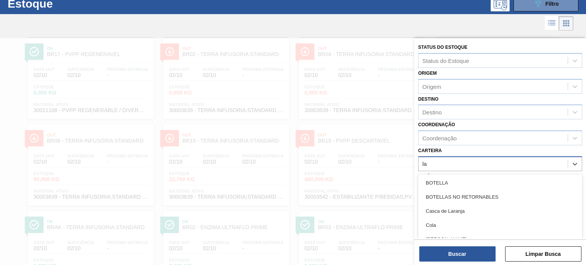
scroll to position [26, 0]
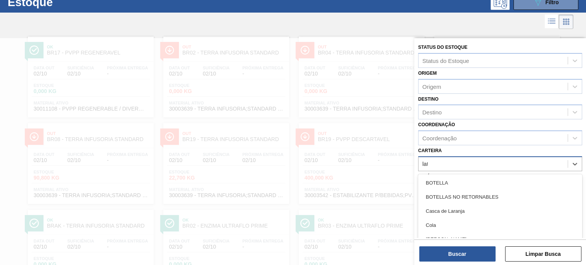
type input "lata"
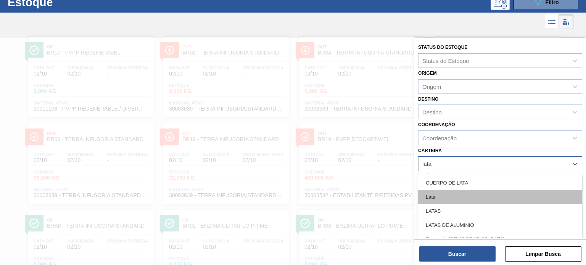
click at [438, 192] on div "Lata" at bounding box center [500, 197] width 164 height 14
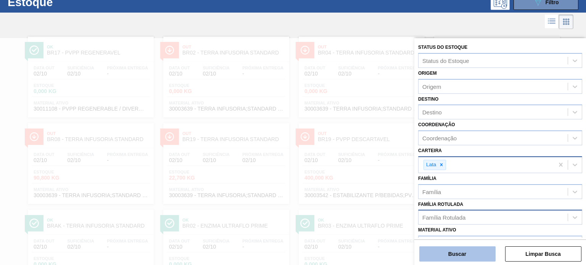
click at [461, 256] on button "Buscar" at bounding box center [457, 253] width 76 height 15
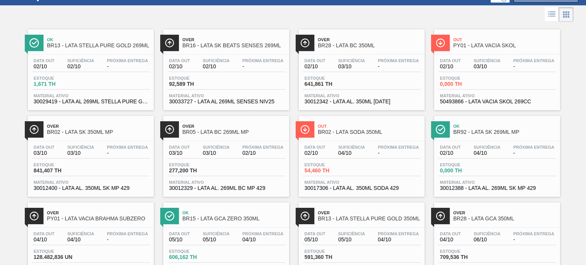
scroll to position [0, 0]
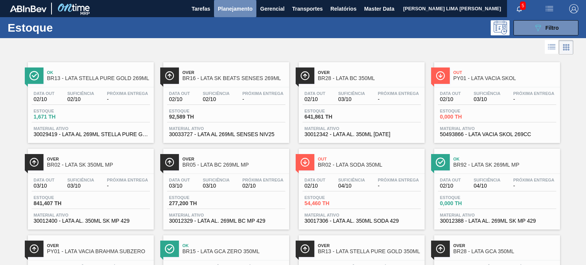
click at [235, 12] on span "Planejamento" at bounding box center [235, 8] width 35 height 9
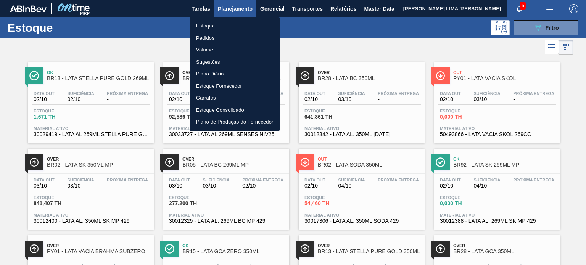
click at [217, 37] on li "Pedidos" at bounding box center [235, 38] width 90 height 12
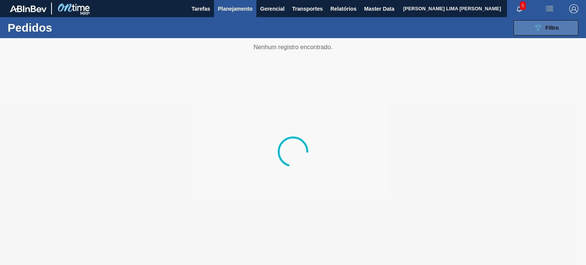
click at [549, 33] on button "089F7B8B-B2A5-4AFE-B5C0-19BA573D28AC Filtro" at bounding box center [545, 27] width 65 height 15
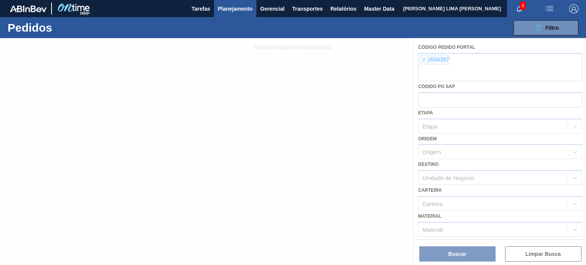
click at [424, 63] on div at bounding box center [293, 151] width 586 height 227
click at [424, 59] on div at bounding box center [293, 151] width 586 height 227
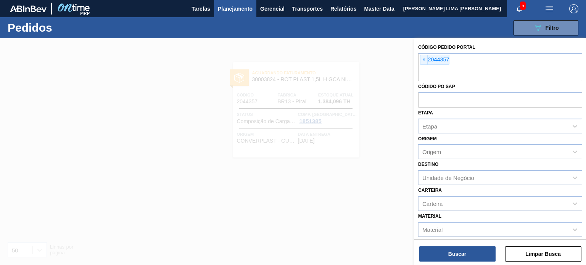
click at [424, 59] on span "×" at bounding box center [423, 59] width 7 height 9
paste input "text"
click at [424, 59] on span "×" at bounding box center [423, 59] width 7 height 9
click at [465, 254] on button "Buscar" at bounding box center [457, 253] width 76 height 15
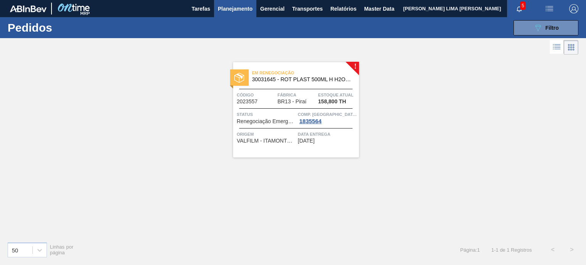
click at [282, 77] on span "30031645 - ROT PLAST 500ML H H2OH LIMAO IN211" at bounding box center [302, 80] width 101 height 6
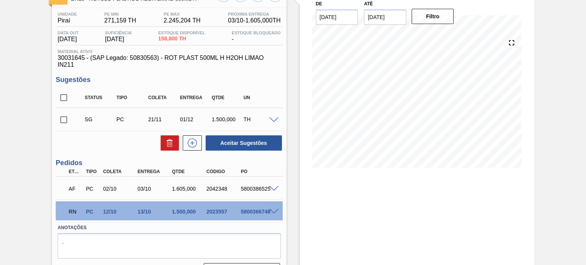
scroll to position [75, 0]
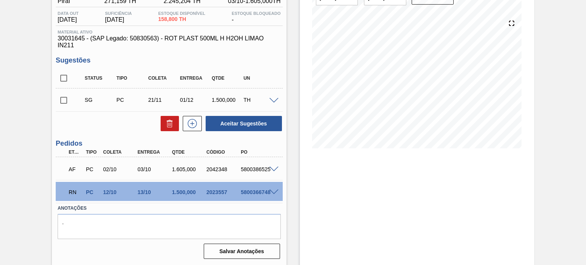
click at [272, 192] on span at bounding box center [273, 193] width 9 height 6
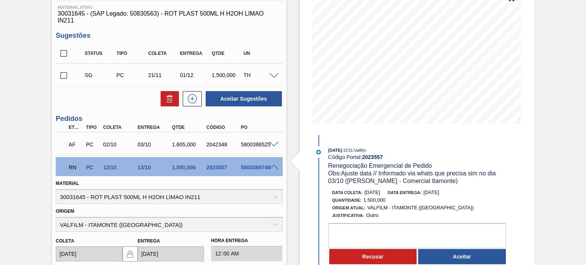
scroll to position [113, 0]
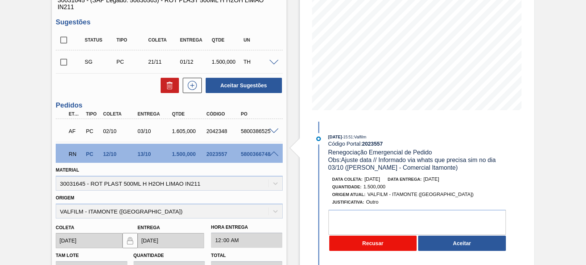
click at [363, 244] on button "Recusar" at bounding box center [373, 243] width 88 height 15
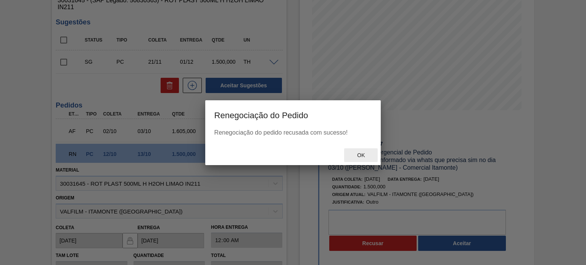
click at [363, 157] on span "Ok" at bounding box center [361, 155] width 20 height 6
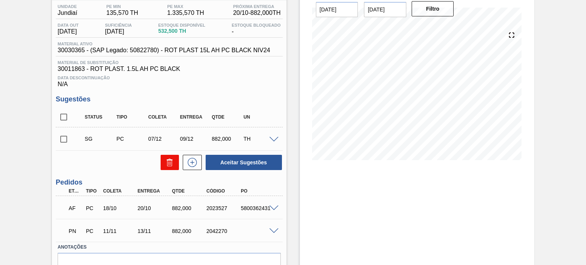
scroll to position [76, 0]
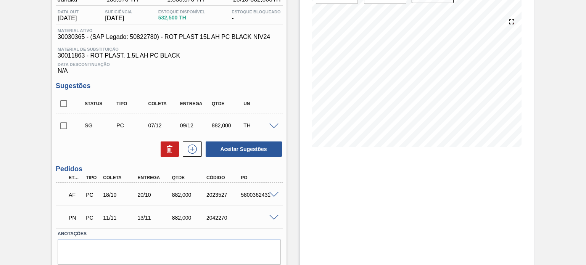
click at [212, 215] on div "2042270" at bounding box center [223, 218] width 38 height 6
copy div "2042270"
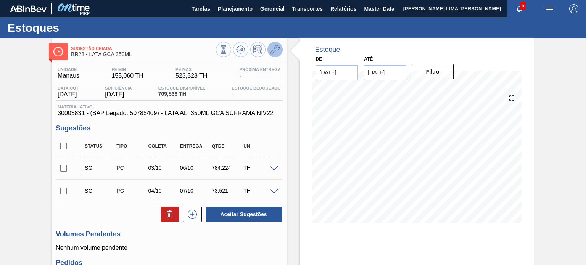
click at [273, 50] on icon at bounding box center [274, 49] width 9 height 9
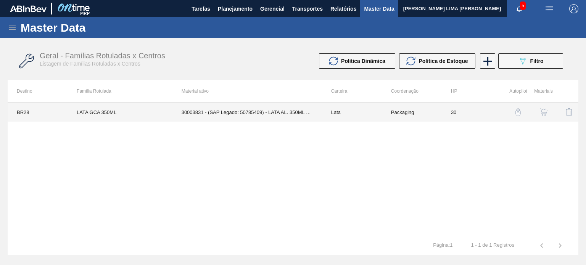
click at [463, 111] on td "30" at bounding box center [472, 112] width 60 height 19
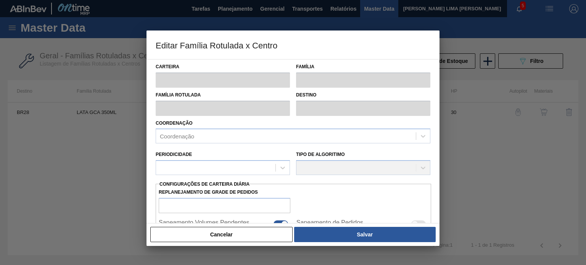
type input "Lata"
type input "LATA GCA 350ML"
type input "BR28 - Manaus"
type input "0"
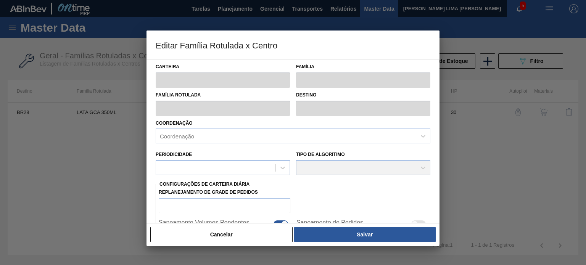
checkbox input "true"
type input "30"
type input "155,06"
type input "523,328"
type input "43"
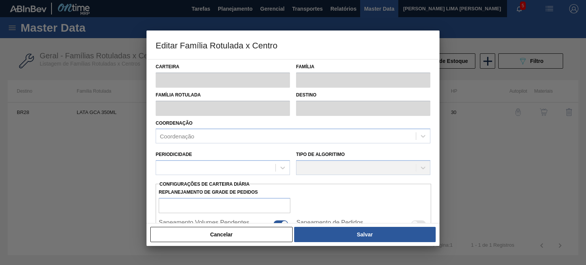
type input "313,415"
checkbox input "true"
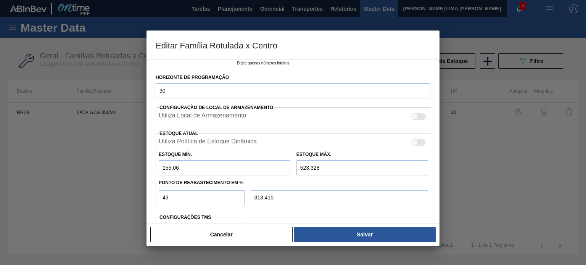
scroll to position [211, 0]
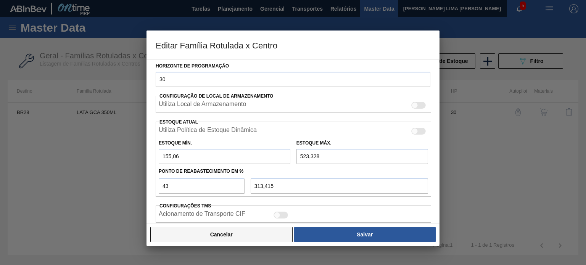
click at [242, 236] on button "Cancelar" at bounding box center [221, 234] width 142 height 15
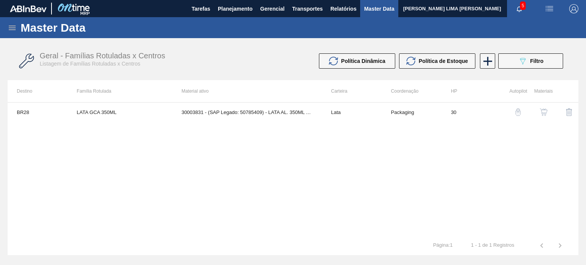
click at [493, 163] on div "BR28 LATA GCA 350ML 30003831 - (SAP Legado: 50785409) - LATA AL. 350ML GCA SUFR…" at bounding box center [293, 169] width 571 height 134
click at [242, 8] on span "Planejamento" at bounding box center [235, 8] width 35 height 9
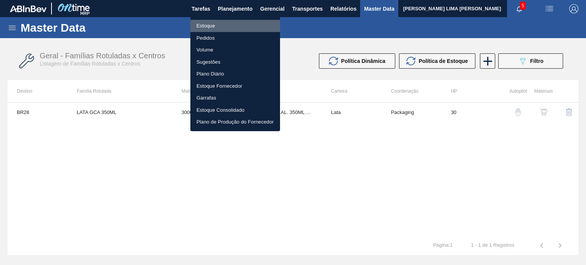
click at [220, 24] on li "Estoque" at bounding box center [235, 26] width 90 height 12
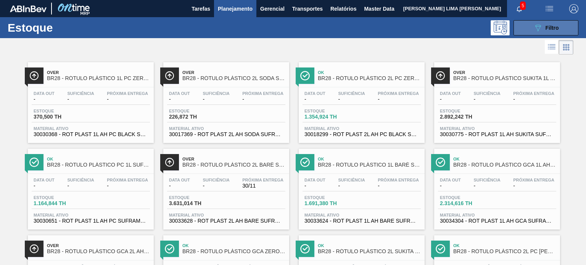
click at [535, 31] on icon "089F7B8B-B2A5-4AFE-B5C0-19BA573D28AC" at bounding box center [537, 27] width 9 height 9
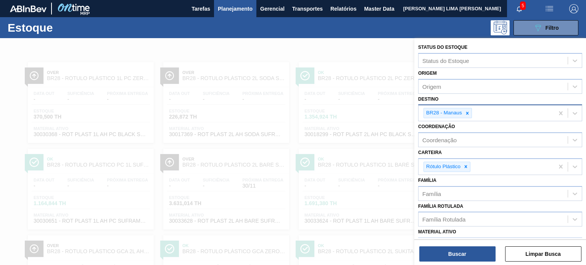
click at [472, 111] on div "BR28 - Manaus" at bounding box center [485, 113] width 135 height 16
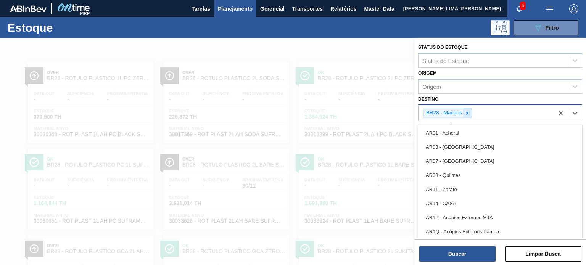
click at [470, 112] on div at bounding box center [467, 113] width 8 height 10
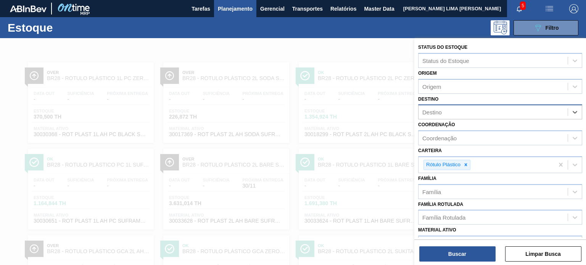
click at [467, 105] on div "Destino" at bounding box center [500, 111] width 164 height 15
click at [468, 160] on div at bounding box center [465, 165] width 8 height 10
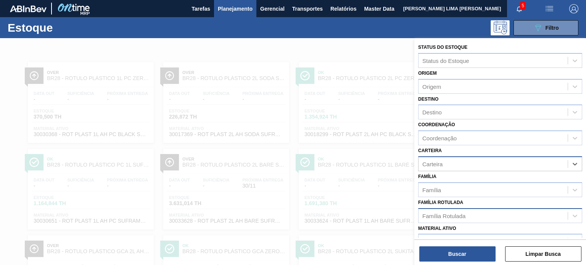
click at [440, 212] on div "Família Rotulada" at bounding box center [443, 215] width 43 height 6
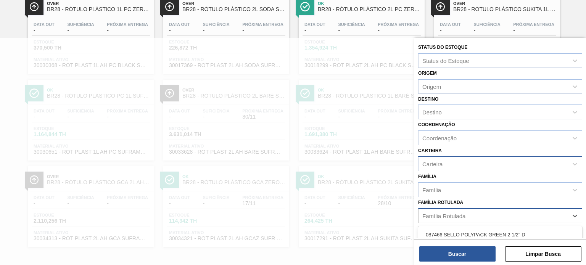
paste Rotulada "ROT PLAST. 1.5L AH PC BLACK"
type Rotulada "ROT PLAST. 1.5L AH PC BLACK"
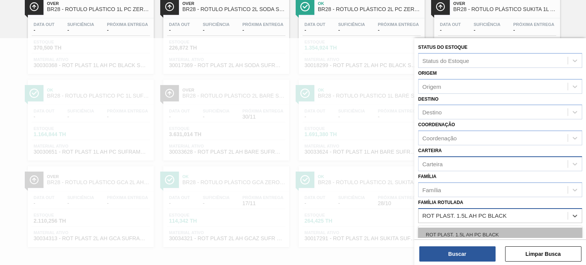
click at [452, 228] on div "ROT PLAST. 1.5L AH PC BLACK" at bounding box center [500, 235] width 164 height 14
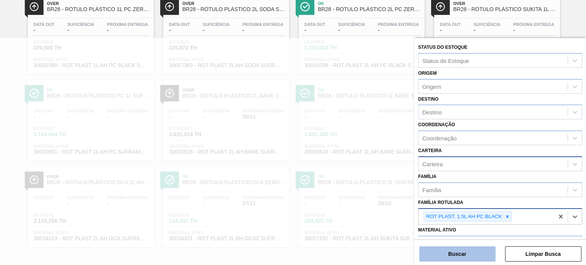
click at [452, 254] on button "Buscar" at bounding box center [457, 253] width 76 height 15
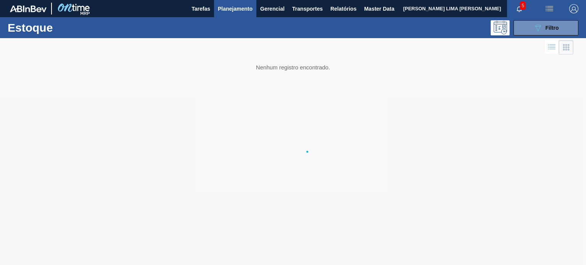
scroll to position [0, 0]
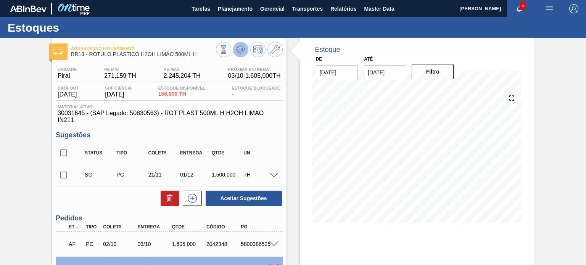
click at [233, 51] on button at bounding box center [240, 49] width 15 height 15
click at [234, 8] on span "Planejamento" at bounding box center [235, 8] width 35 height 9
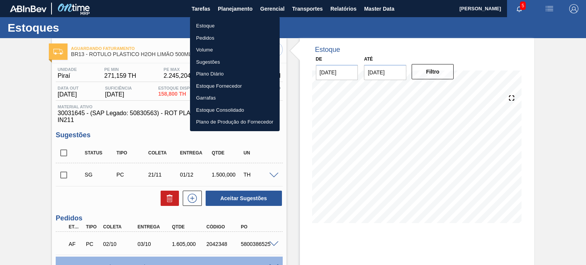
click at [205, 24] on li "Estoque" at bounding box center [235, 26] width 90 height 12
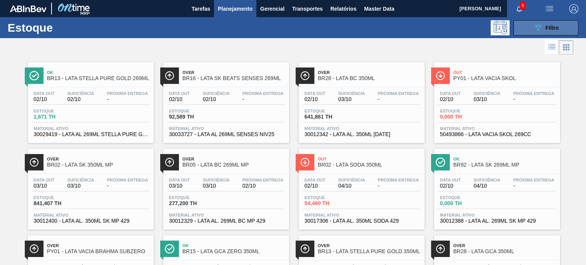
click at [538, 29] on icon "089F7B8B-B2A5-4AFE-B5C0-19BA573D28AC" at bounding box center [537, 27] width 9 height 9
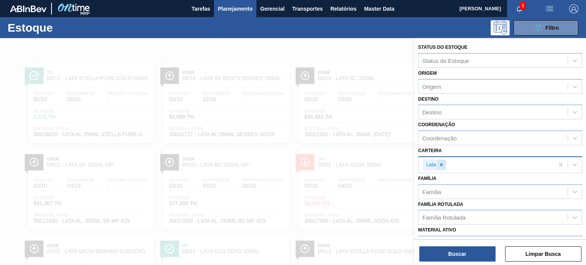
click at [439, 166] on icon at bounding box center [441, 164] width 5 height 5
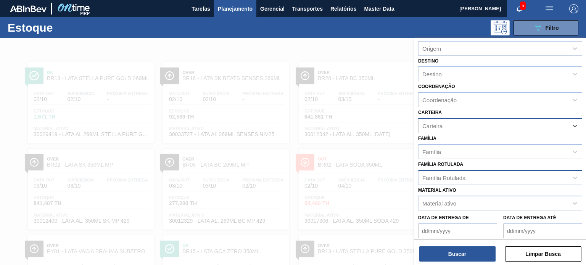
click at [451, 178] on div "Família Rotulada" at bounding box center [443, 177] width 43 height 6
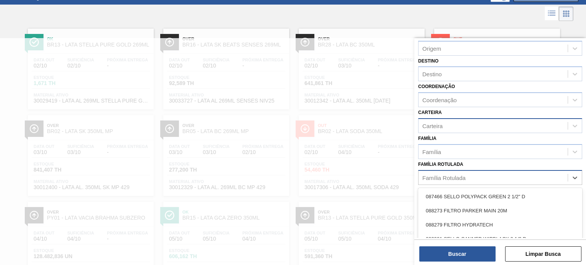
scroll to position [39, 0]
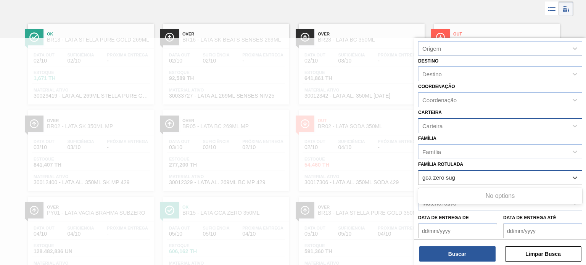
type Rotulada "gca zero su"
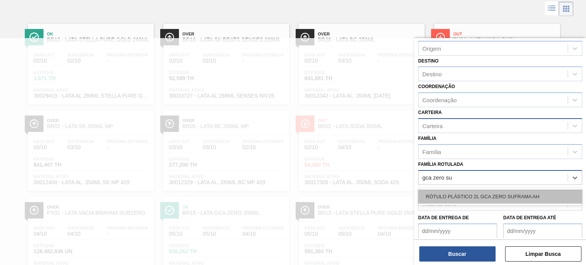
click at [460, 198] on div "RÓTULO PLÁSTICO 2L GCA ZERO SUFRAMA AH" at bounding box center [500, 197] width 164 height 14
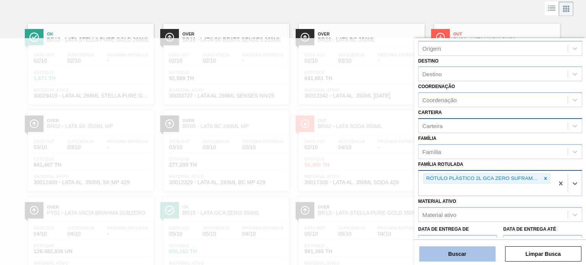
click at [462, 247] on button "Buscar" at bounding box center [457, 253] width 76 height 15
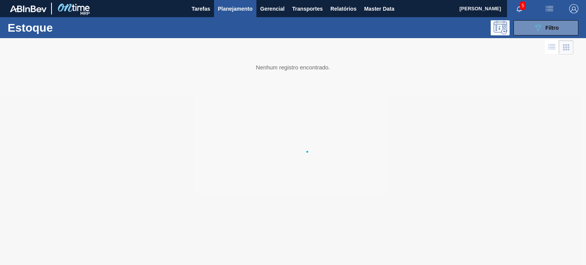
scroll to position [0, 0]
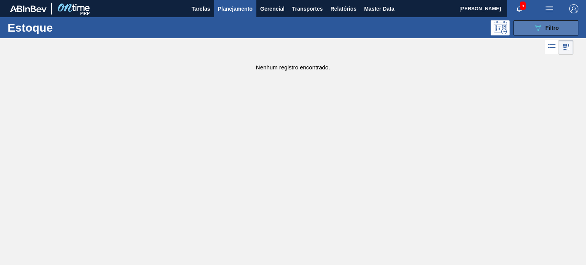
click at [526, 33] on button "089F7B8B-B2A5-4AFE-B5C0-19BA573D28AC Filtro" at bounding box center [545, 27] width 65 height 15
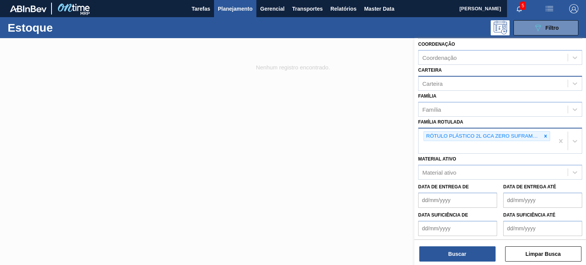
scroll to position [108, 0]
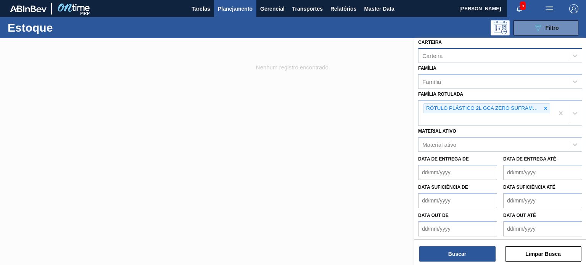
click at [545, 108] on icon at bounding box center [545, 108] width 5 height 5
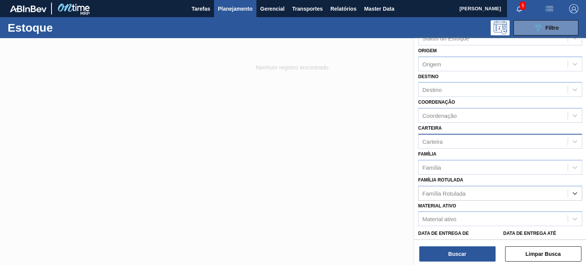
scroll to position [21, 0]
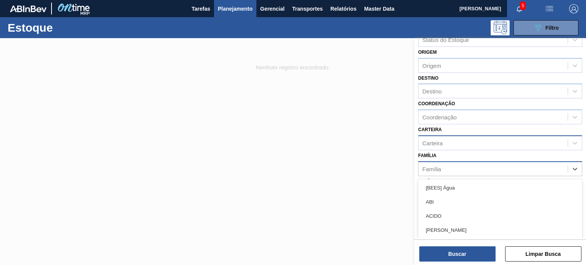
click at [437, 167] on div "Família" at bounding box center [431, 169] width 19 height 6
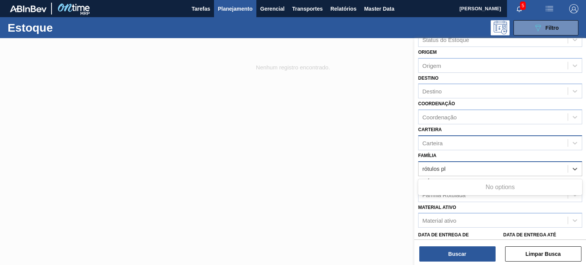
type input "rótulos p"
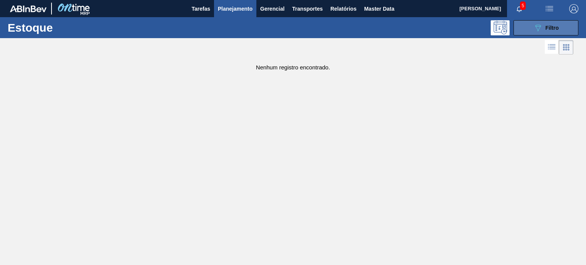
click at [524, 25] on button "089F7B8B-B2A5-4AFE-B5C0-19BA573D28AC Filtro" at bounding box center [545, 27] width 65 height 15
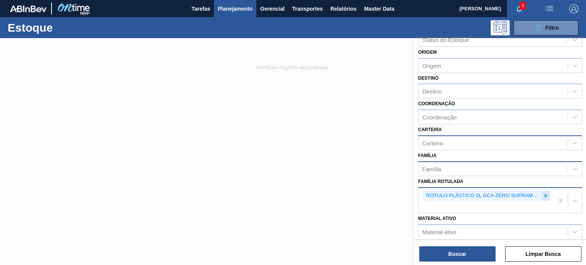
click at [546, 194] on icon at bounding box center [545, 195] width 5 height 5
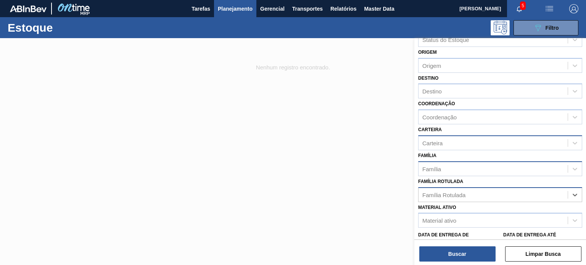
click at [438, 140] on div "Carteira" at bounding box center [432, 143] width 20 height 6
type input "rótulo pl"
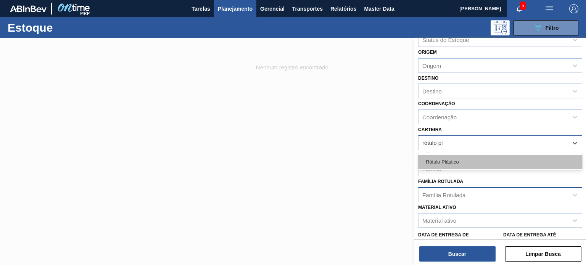
click at [439, 155] on div "Rótulo Plástico" at bounding box center [500, 162] width 164 height 14
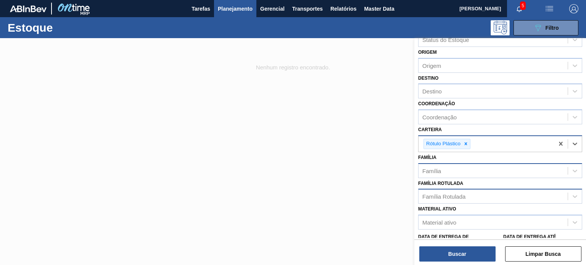
click at [440, 170] on div "Família" at bounding box center [431, 170] width 19 height 6
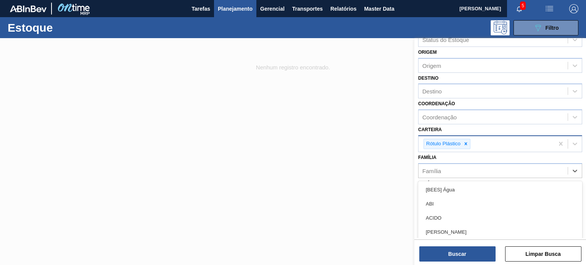
click at [447, 159] on div "Família option [BEES] Água focused, 1 of 101. 101 results available. Use Up and…" at bounding box center [500, 165] width 164 height 26
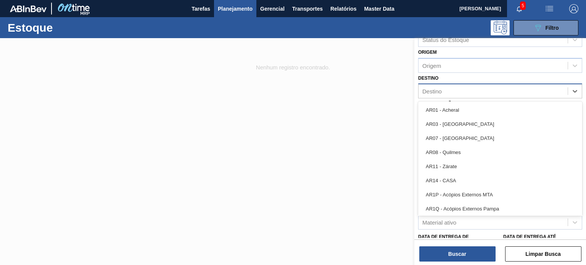
click at [437, 94] on div "Destino" at bounding box center [492, 91] width 149 height 11
type input "br28"
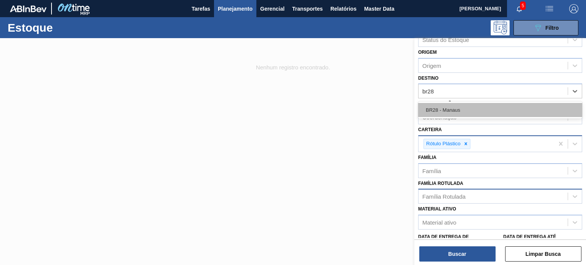
click at [436, 112] on div "BR28 - Manaus" at bounding box center [500, 110] width 164 height 14
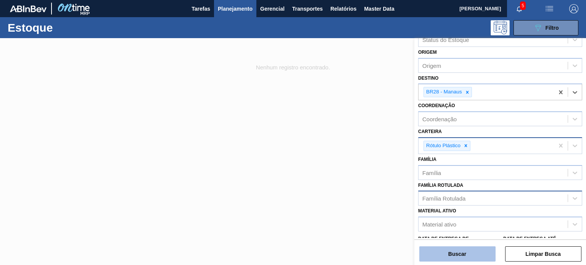
click at [451, 259] on button "Buscar" at bounding box center [457, 253] width 76 height 15
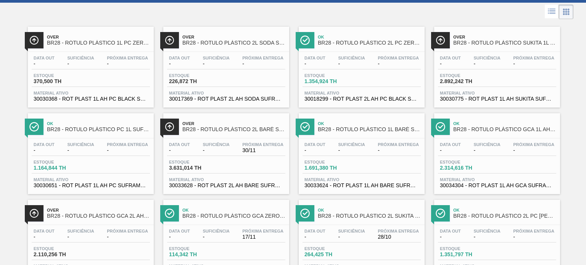
scroll to position [0, 0]
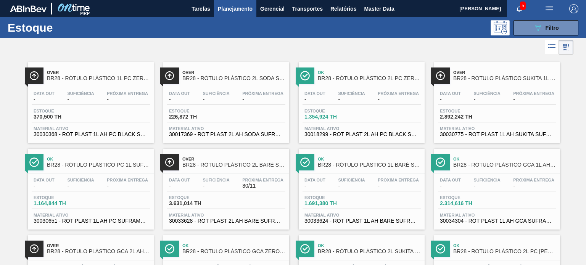
click at [228, 7] on span "Planejamento" at bounding box center [235, 8] width 35 height 9
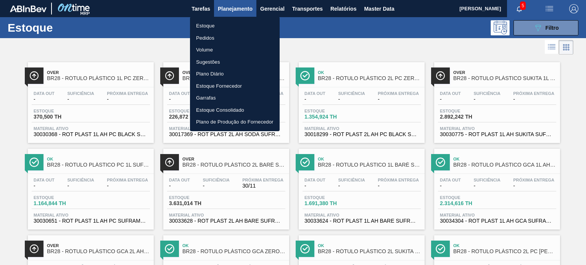
click at [206, 40] on li "Pedidos" at bounding box center [235, 38] width 90 height 12
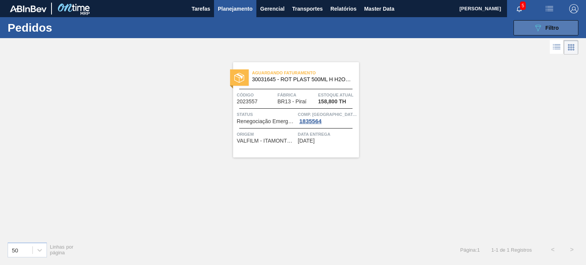
click at [548, 26] on span "Filtro" at bounding box center [551, 28] width 13 height 6
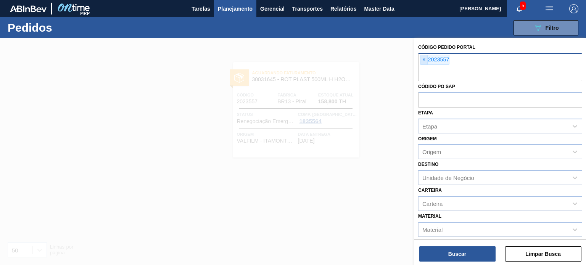
click at [424, 57] on span "×" at bounding box center [423, 59] width 7 height 9
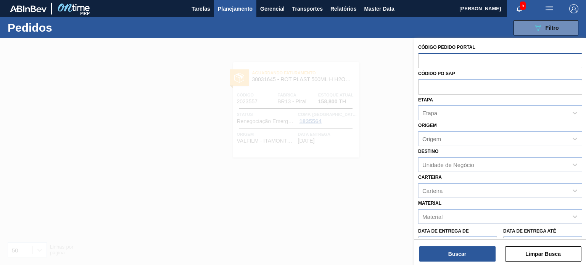
paste input "2042270"
type input "2042270"
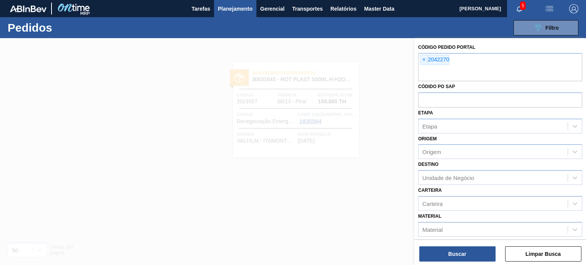
click at [447, 264] on div "Código Pedido Portal × 2042270 Códido PO SAP Etapa Etapa Origem Origem Destino …" at bounding box center [500, 152] width 172 height 228
click at [445, 258] on button "Buscar" at bounding box center [457, 253] width 76 height 15
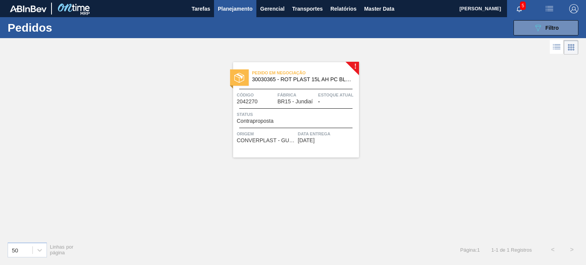
click at [264, 93] on span "Código" at bounding box center [256, 95] width 39 height 8
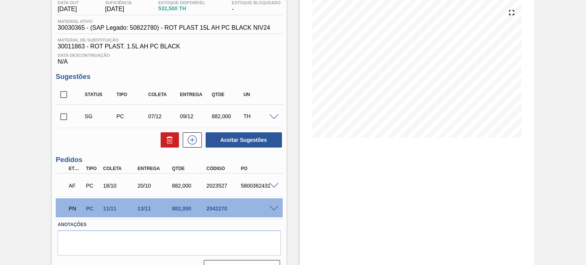
scroll to position [102, 0]
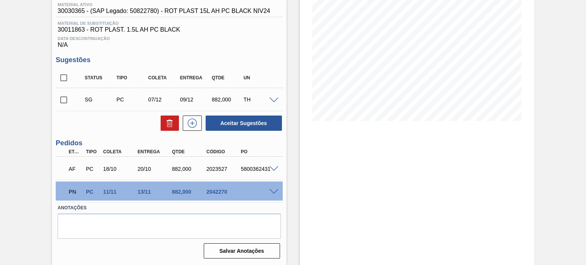
click at [278, 192] on div at bounding box center [274, 191] width 15 height 6
click at [276, 191] on span at bounding box center [273, 192] width 9 height 6
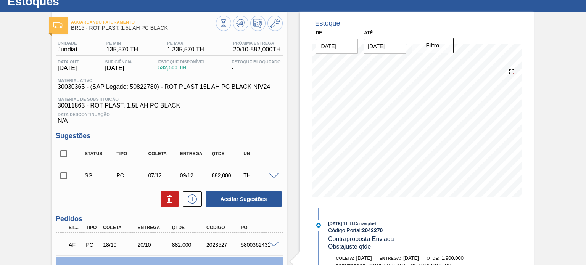
scroll to position [26, 0]
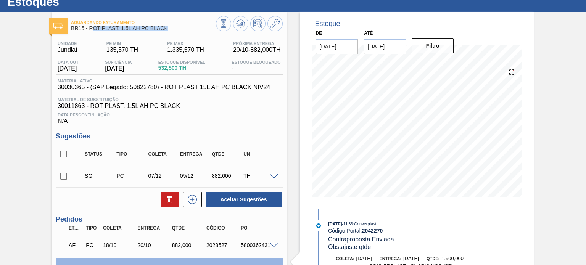
drag, startPoint x: 170, startPoint y: 29, endPoint x: 92, endPoint y: 30, distance: 78.2
click at [92, 30] on span "BR15 - ROT PLAST. 1.5L AH PC BLACK" at bounding box center [143, 29] width 145 height 6
drag, startPoint x: 90, startPoint y: 29, endPoint x: 171, endPoint y: 27, distance: 81.3
click at [171, 27] on span "BR15 - ROT PLAST. 1.5L AH PC BLACK" at bounding box center [143, 29] width 145 height 6
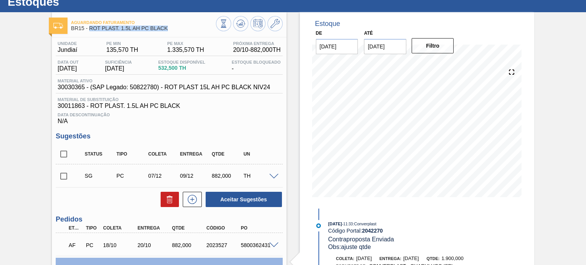
copy span "ROT PLAST. 1.5L AH PC BLACK"
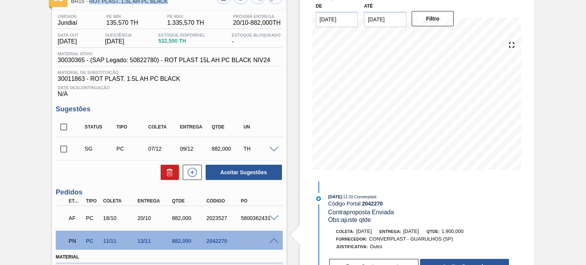
scroll to position [102, 0]
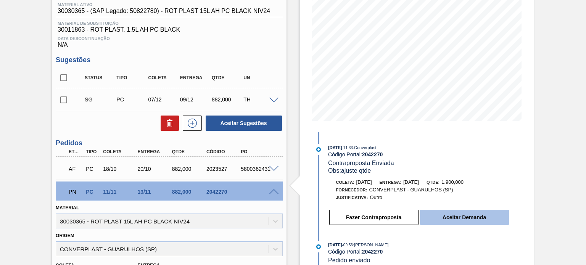
click at [457, 214] on button "Aceitar Demanda" at bounding box center [464, 217] width 89 height 15
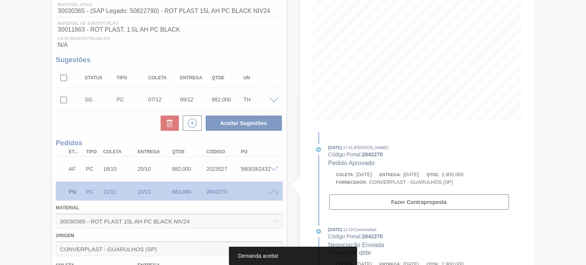
type input "4,308"
type input "1.900"
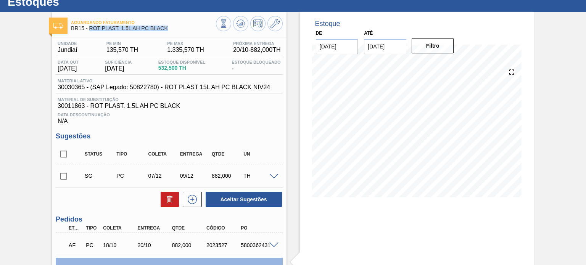
scroll to position [26, 0]
click at [245, 24] on button at bounding box center [240, 23] width 15 height 15
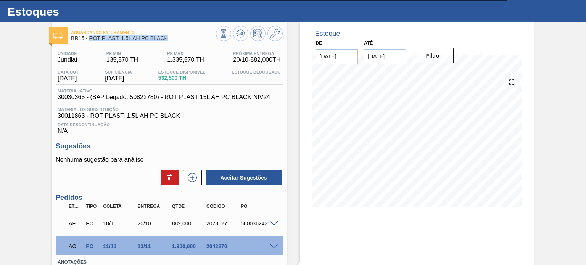
scroll to position [0, 0]
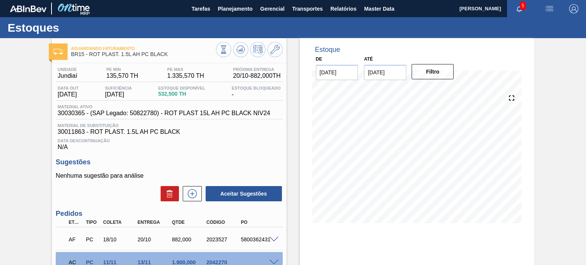
click at [242, 18] on div "Estoques" at bounding box center [293, 27] width 586 height 21
click at [233, 10] on span "Planejamento" at bounding box center [235, 8] width 35 height 9
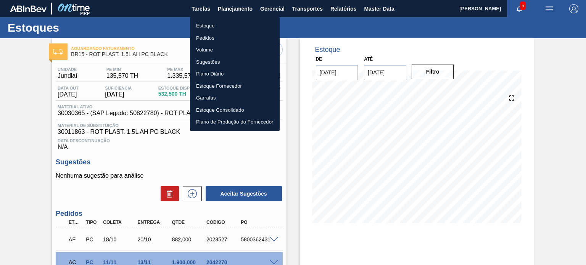
click at [206, 35] on li "Pedidos" at bounding box center [235, 38] width 90 height 12
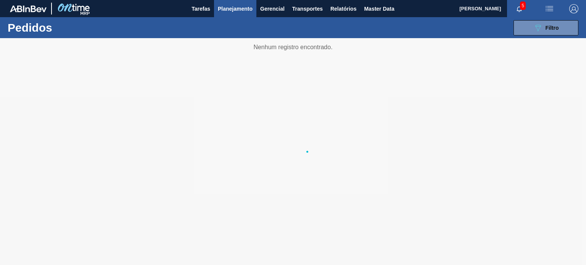
click at [534, 40] on div at bounding box center [293, 151] width 586 height 227
click at [529, 32] on button "089F7B8B-B2A5-4AFE-B5C0-19BA573D28AC Filtro" at bounding box center [545, 27] width 65 height 15
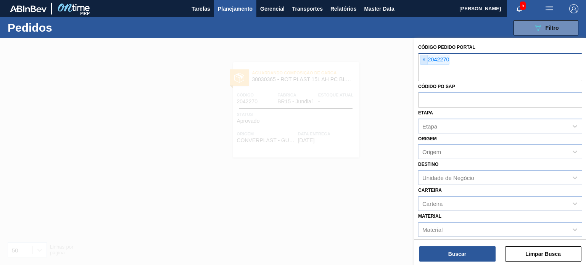
click at [424, 63] on span "×" at bounding box center [423, 59] width 7 height 9
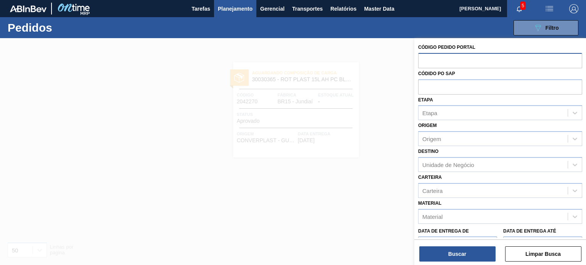
paste input "2032479"
type input "2032479"
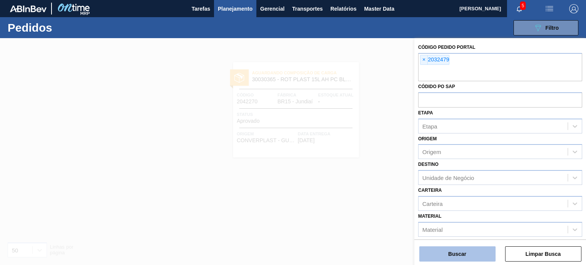
click at [460, 250] on button "Buscar" at bounding box center [457, 253] width 76 height 15
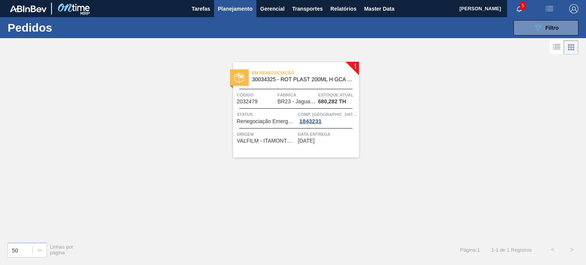
click at [271, 94] on span "Código" at bounding box center [256, 95] width 39 height 8
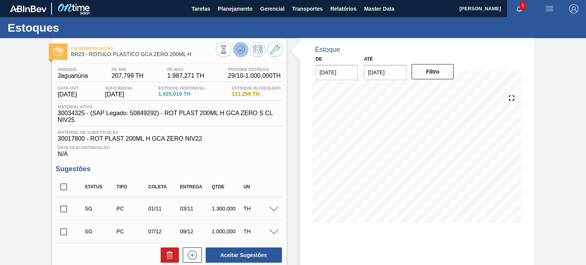
click at [244, 55] on button at bounding box center [240, 49] width 15 height 15
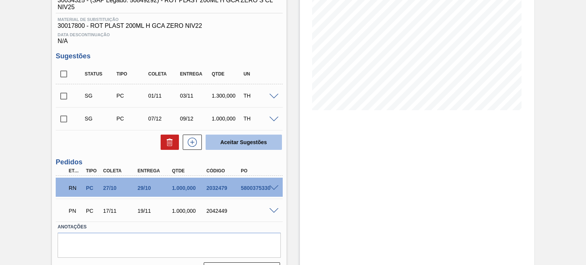
scroll to position [114, 0]
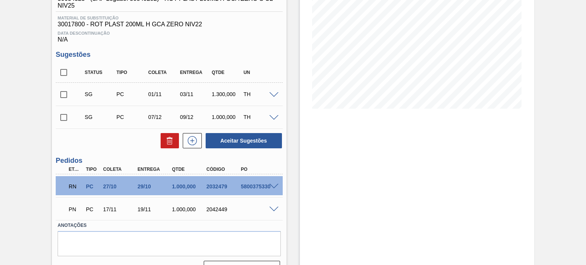
click at [272, 183] on div at bounding box center [274, 186] width 15 height 6
click at [276, 186] on span at bounding box center [273, 187] width 9 height 6
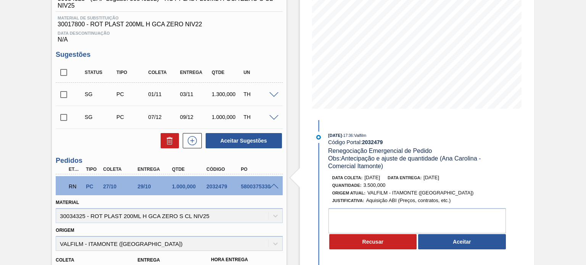
click at [455, 241] on button "Aceitar" at bounding box center [462, 241] width 88 height 15
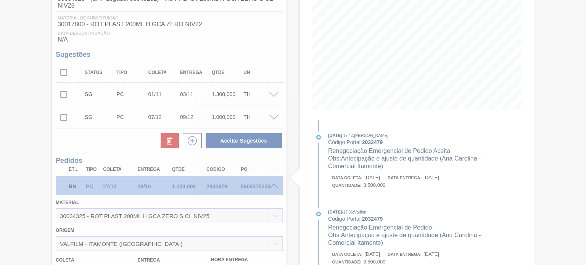
type input "35"
type input "3.500"
type input "Antecipação e ajuste de quantidade (Ana Carolina - Comercial Itamonte)"
type input "14/10/2025"
type input "15/10/2025"
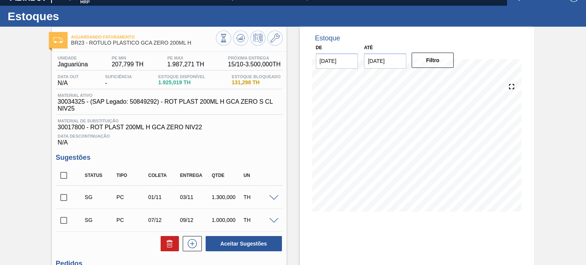
scroll to position [0, 0]
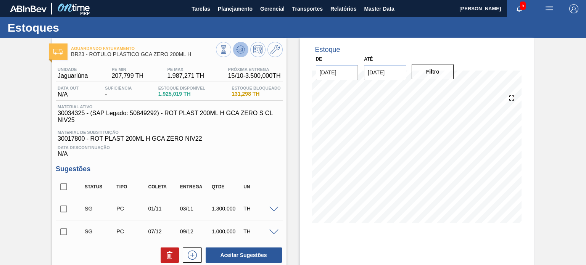
click at [241, 49] on polygon at bounding box center [241, 49] width 0 height 3
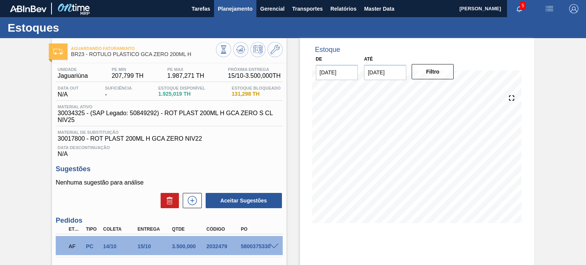
click at [220, 10] on span "Planejamento" at bounding box center [235, 8] width 35 height 9
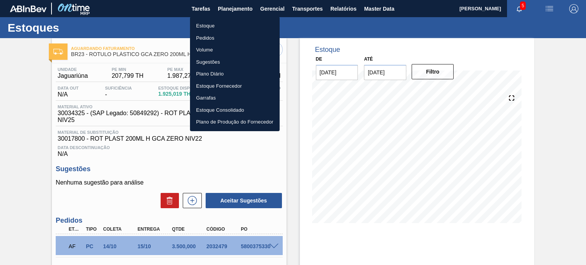
click at [214, 30] on li "Estoque" at bounding box center [235, 26] width 90 height 12
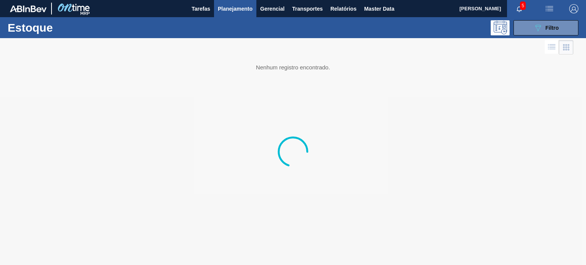
click at [219, 12] on span "Planejamento" at bounding box center [235, 8] width 35 height 9
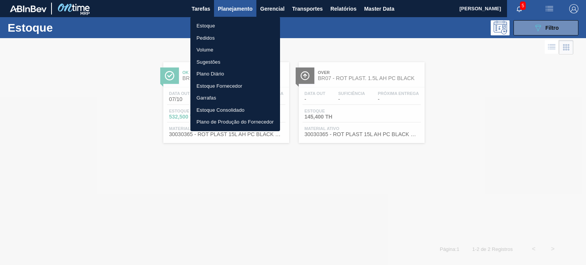
click at [212, 36] on li "Pedidos" at bounding box center [235, 38] width 90 height 12
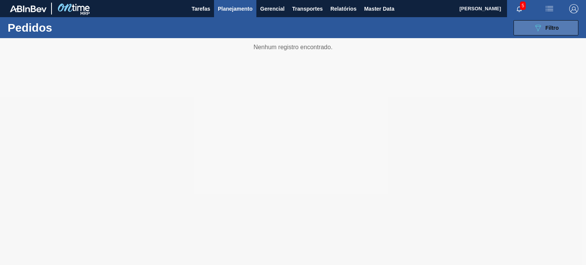
click at [547, 31] on div "089F7B8B-B2A5-4AFE-B5C0-19BA573D28AC Filtro" at bounding box center [546, 27] width 26 height 9
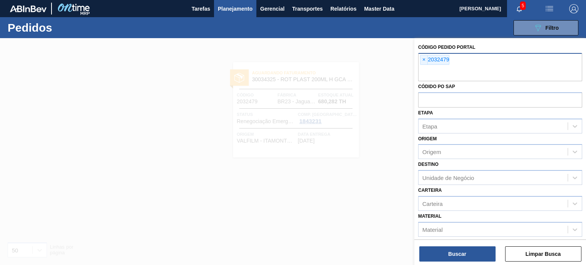
click at [422, 60] on span "×" at bounding box center [423, 59] width 7 height 9
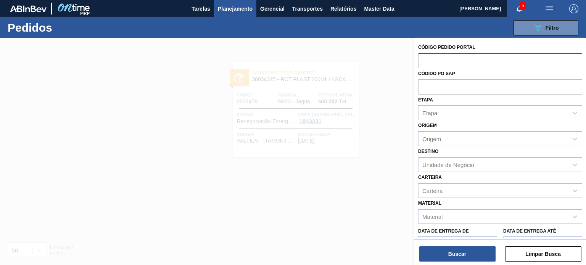
click at [421, 60] on input "text" at bounding box center [500, 60] width 164 height 14
click at [431, 63] on input "text" at bounding box center [500, 60] width 164 height 14
paste input "2027028"
type input "2027028"
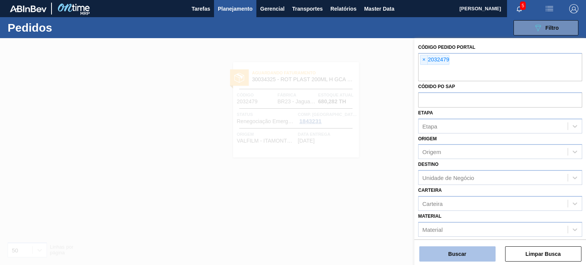
click at [455, 251] on button "Buscar" at bounding box center [457, 253] width 76 height 15
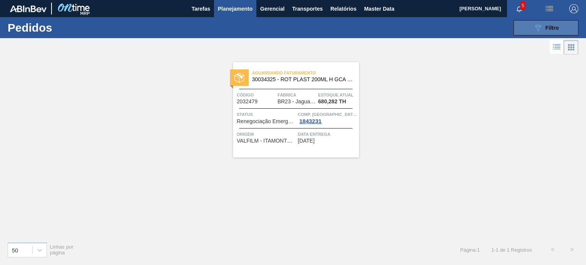
drag, startPoint x: 543, startPoint y: 25, endPoint x: 540, endPoint y: 31, distance: 7.2
click at [542, 26] on div "089F7B8B-B2A5-4AFE-B5C0-19BA573D28AC Filtro" at bounding box center [546, 27] width 26 height 9
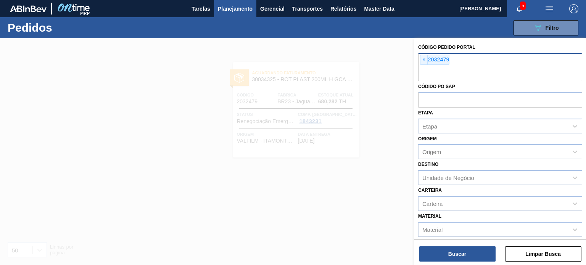
click at [418, 58] on div "× 2032479" at bounding box center [500, 67] width 164 height 28
drag, startPoint x: 427, startPoint y: 58, endPoint x: 423, endPoint y: 56, distance: 5.0
click at [424, 57] on span "×" at bounding box center [423, 59] width 7 height 9
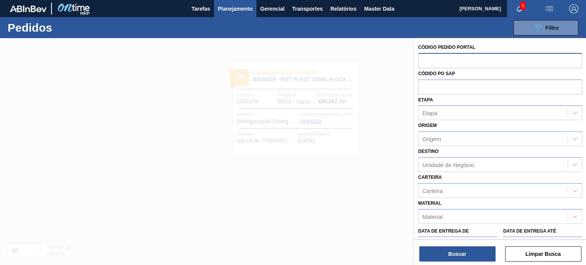
paste input "2032480"
type input "2032480"
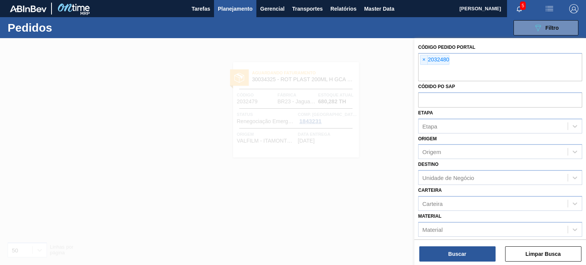
click at [474, 244] on div "Buscar Limpar Busca" at bounding box center [500, 249] width 172 height 21
click at [473, 253] on button "Buscar" at bounding box center [457, 253] width 76 height 15
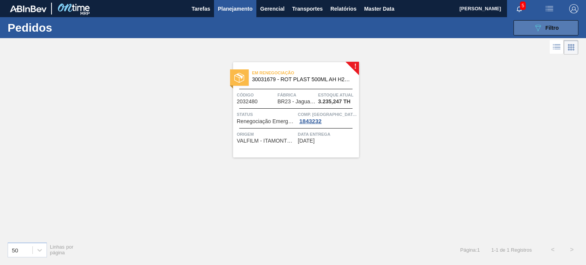
click at [553, 30] on span "Filtro" at bounding box center [551, 28] width 13 height 6
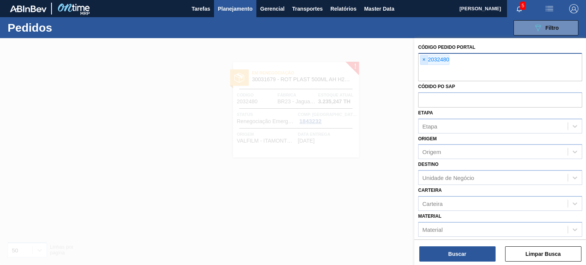
click at [424, 59] on span "×" at bounding box center [423, 59] width 7 height 9
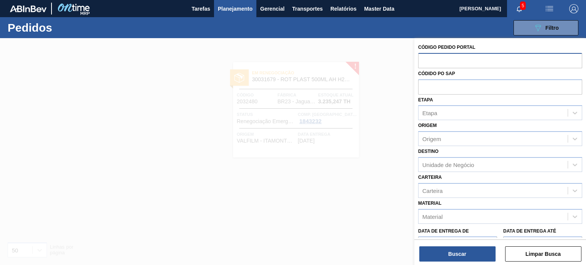
paste input "2027028"
type input "2027028"
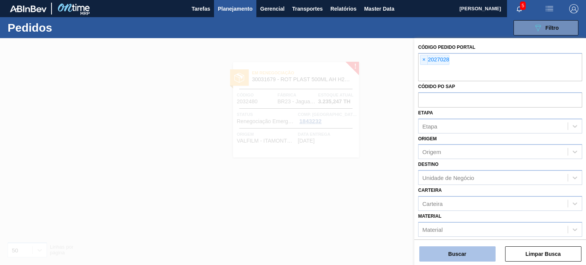
click at [479, 254] on button "Buscar" at bounding box center [457, 253] width 76 height 15
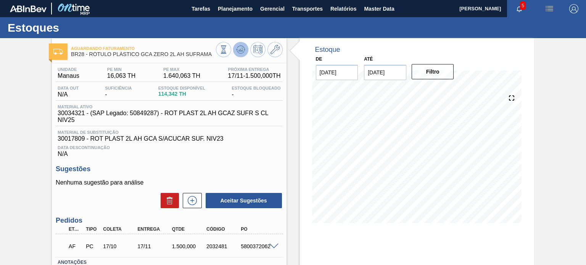
click at [238, 55] on button at bounding box center [240, 49] width 15 height 15
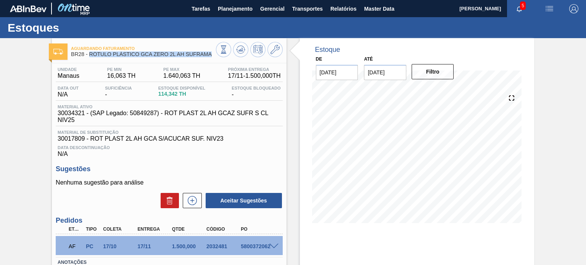
drag, startPoint x: 210, startPoint y: 55, endPoint x: 90, endPoint y: 55, distance: 120.5
click at [90, 55] on span "BR28 - RÓTULO PLÁSTICO GCA ZERO 2L AH SUFRAMA" at bounding box center [143, 54] width 145 height 6
copy span "RÓTULO PLÁSTICO GCA ZERO 2L AH SUFRAMA"
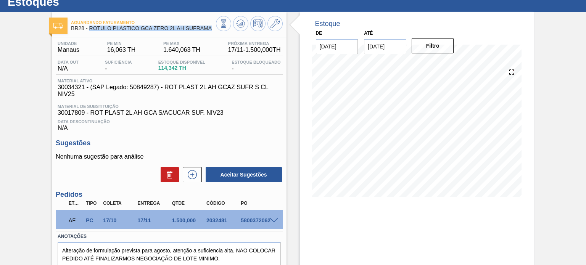
scroll to position [63, 0]
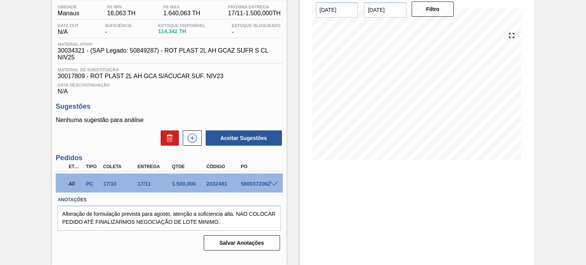
click at [223, 186] on div "2032481" at bounding box center [223, 184] width 38 height 6
copy div "2032481"
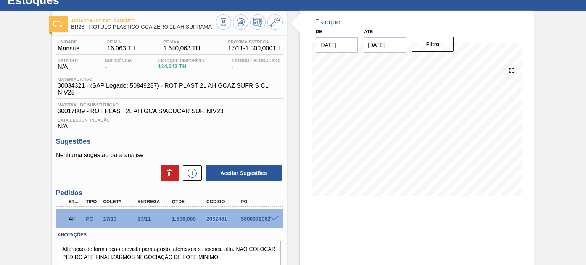
scroll to position [0, 0]
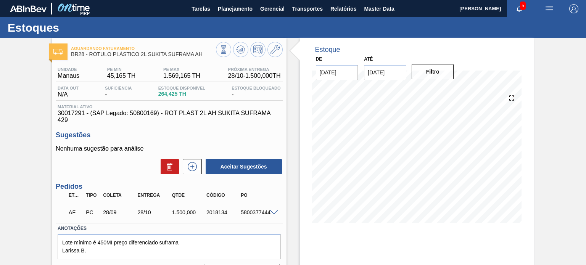
click at [272, 212] on span at bounding box center [273, 213] width 9 height 6
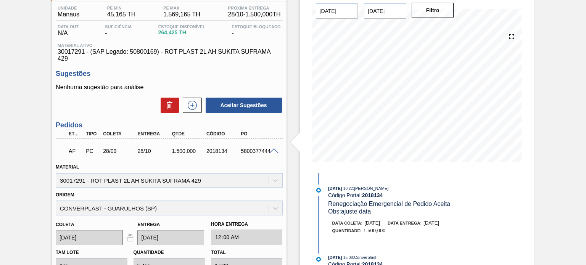
scroll to position [191, 0]
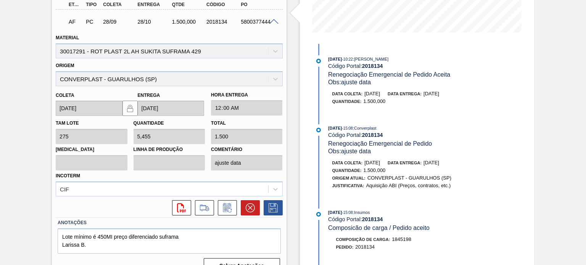
click at [436, 163] on span "28/10/2025" at bounding box center [431, 163] width 16 height 6
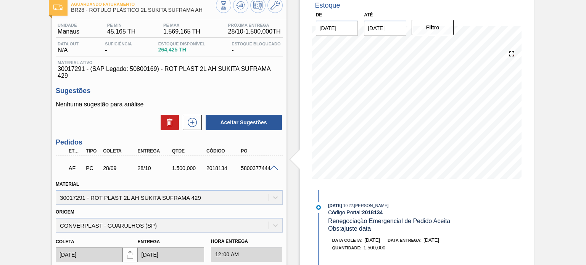
scroll to position [0, 0]
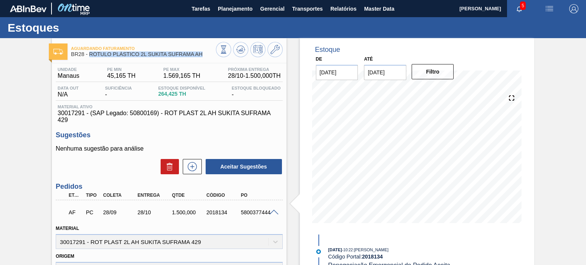
drag, startPoint x: 202, startPoint y: 57, endPoint x: 90, endPoint y: 56, distance: 111.7
click at [90, 56] on div "Aguardando Faturamento BR28 - RÓTULO PLÁSTICO 2L SUKITA SUFRAMA AH" at bounding box center [143, 51] width 145 height 17
copy span "RÓTULO PLÁSTICO 2L SUKITA SUFRAMA AH"
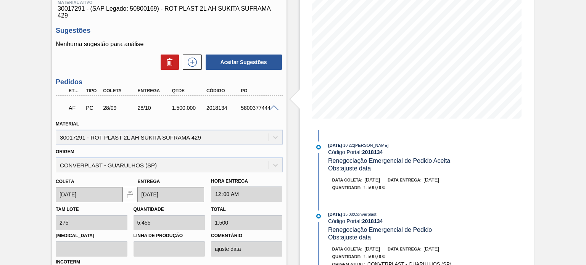
scroll to position [129, 0]
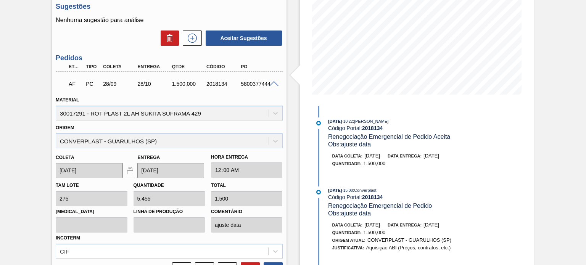
click at [213, 83] on div "2018134" at bounding box center [223, 84] width 38 height 6
copy div "2018134"
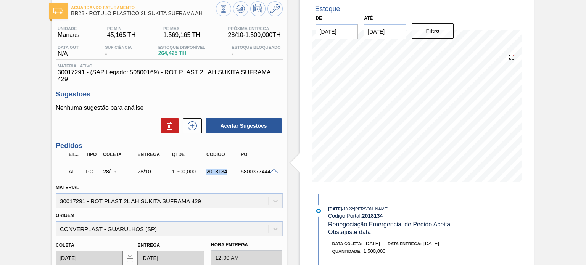
scroll to position [0, 0]
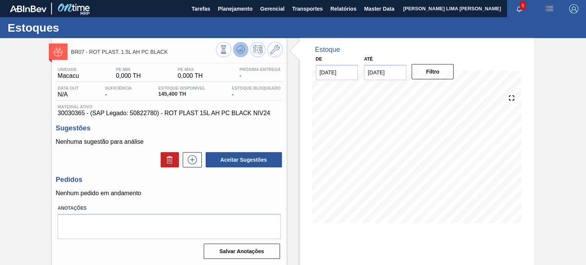
click at [235, 49] on button at bounding box center [240, 49] width 15 height 15
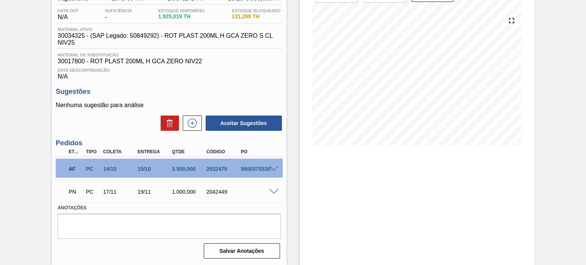
scroll to position [40, 0]
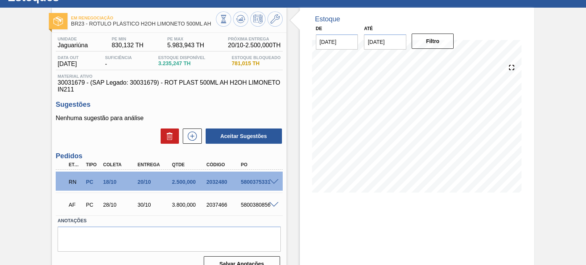
scroll to position [63, 0]
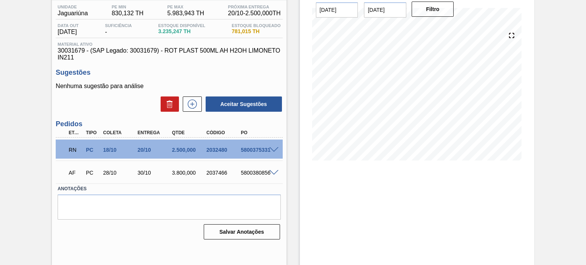
click at [275, 151] on span at bounding box center [273, 150] width 9 height 6
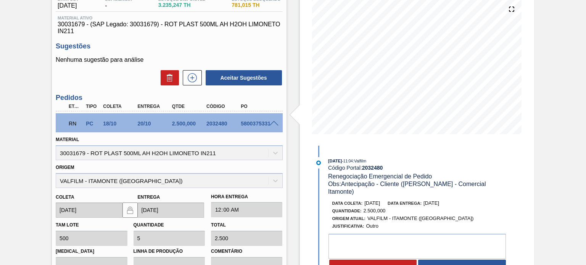
scroll to position [101, 0]
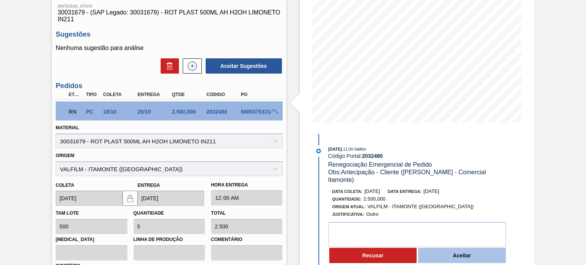
click at [445, 248] on button "Aceitar" at bounding box center [462, 255] width 88 height 15
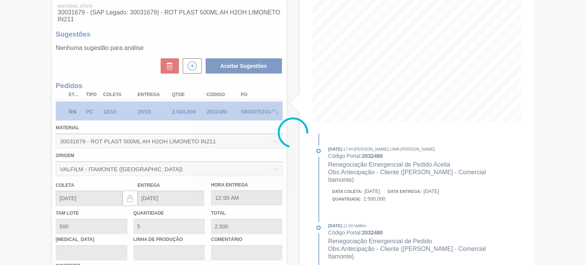
type input "Antecipação - Cliente (Ana Carolina - Comercial Itamonte)"
type input "16/10/2025"
type input "17/10/2025"
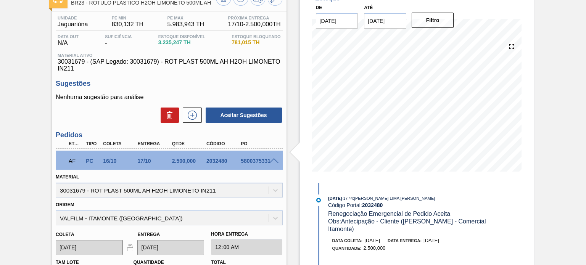
scroll to position [0, 0]
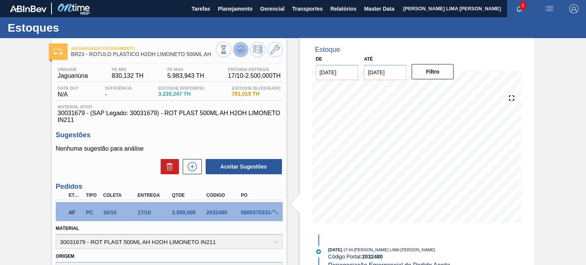
click at [241, 48] on icon at bounding box center [241, 49] width 1 height 3
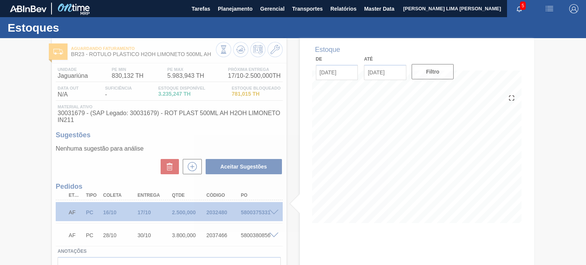
click at [196, 58] on div at bounding box center [293, 151] width 586 height 227
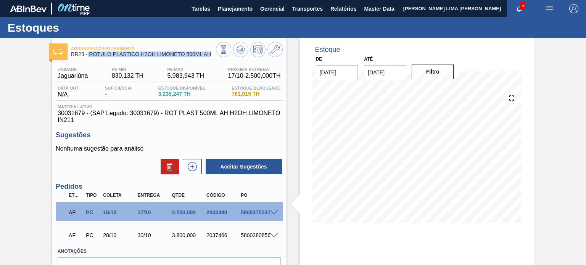
drag, startPoint x: 205, startPoint y: 56, endPoint x: 88, endPoint y: 57, distance: 116.7
click at [88, 57] on span "BR23 - RÓTULO PLÁSTICO H2OH LIMONETO 500ML AH" at bounding box center [143, 54] width 145 height 6
copy span "RÓTULO PLÁSTICO H2OH LIMONETO 500ML AH"
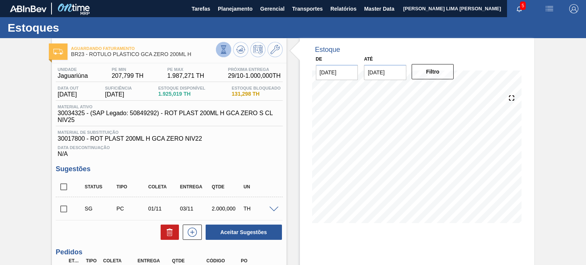
click at [230, 50] on button at bounding box center [223, 49] width 15 height 15
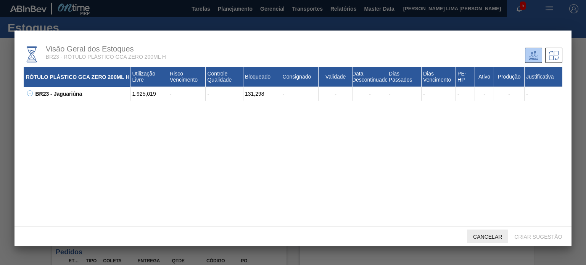
click at [498, 234] on span "Cancelar" at bounding box center [487, 237] width 41 height 6
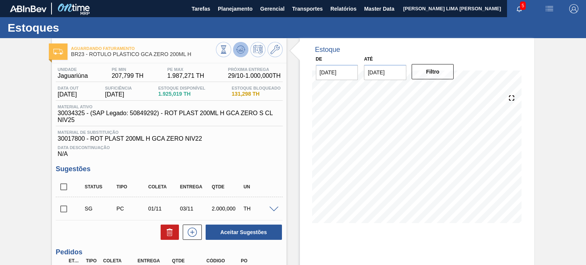
click at [240, 50] on icon at bounding box center [240, 50] width 1 height 2
